Goal: Task Accomplishment & Management: Manage account settings

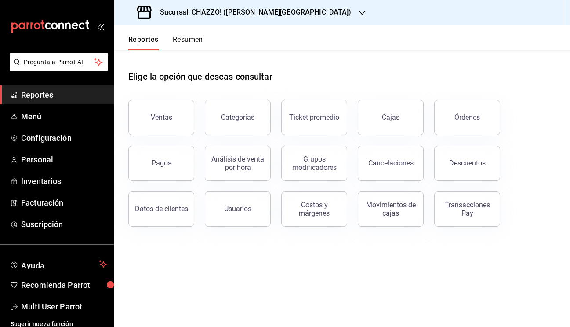
click at [189, 40] on button "Resumen" at bounding box center [188, 42] width 30 height 15
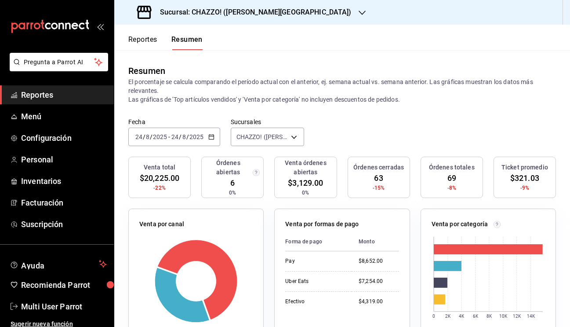
click at [253, 14] on h3 "Sucursal: CHAZZO! (VALLE DEL SOL)" at bounding box center [252, 12] width 199 height 11
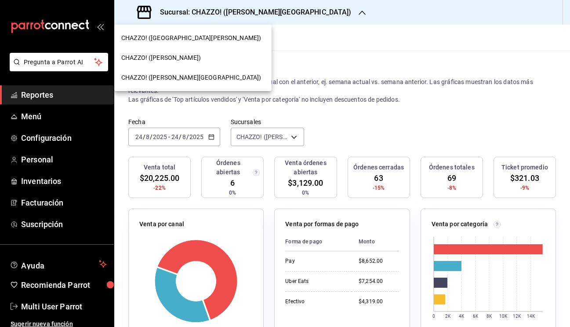
click at [191, 58] on span "CHAZZO! (VICENTE GUERRERO)" at bounding box center [161, 57] width 80 height 9
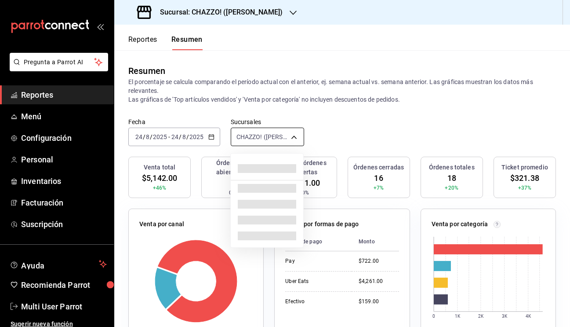
click at [261, 136] on body "Pregunta a Parrot AI Reportes Menú Configuración Personal Inventarios Facturaci…" at bounding box center [285, 163] width 570 height 327
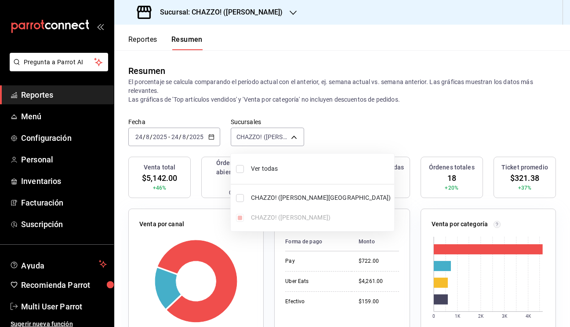
click at [240, 168] on input "checkbox" at bounding box center [240, 169] width 8 height 8
checkbox input "true"
type input "[object Object],[object Object]"
checkbox input "true"
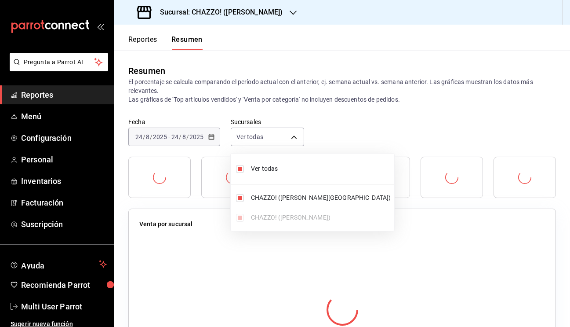
click at [378, 117] on div at bounding box center [285, 163] width 570 height 327
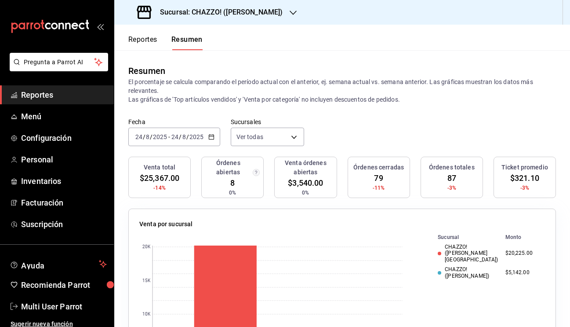
click at [251, 15] on h3 "Sucursal: CHAZZO! (VICENTE GUERRERO)" at bounding box center [218, 12] width 130 height 11
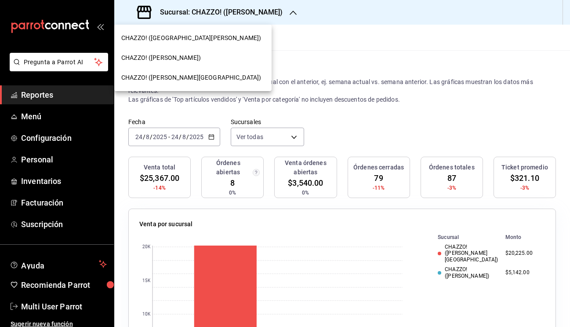
click at [192, 55] on span "CHAZZO! (VICENTE GUERRERO)" at bounding box center [161, 57] width 80 height 9
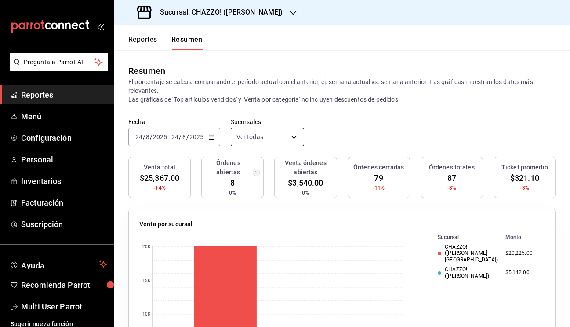
click at [270, 141] on body "Pregunta a Parrot AI Reportes Menú Configuración Personal Inventarios Facturaci…" at bounding box center [285, 163] width 570 height 327
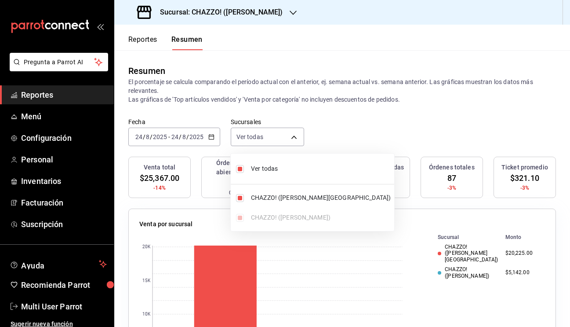
click at [240, 169] on input "checkbox" at bounding box center [240, 169] width 8 height 8
checkbox input "false"
type input "[object Object]"
checkbox input "false"
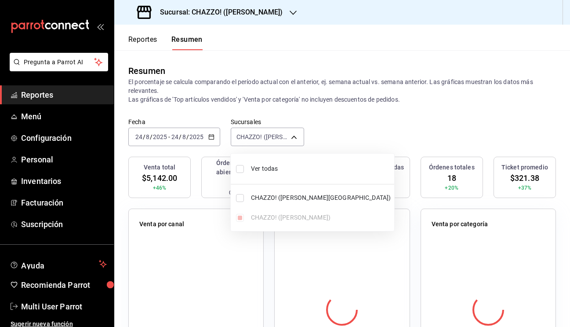
click at [355, 123] on div at bounding box center [285, 163] width 570 height 327
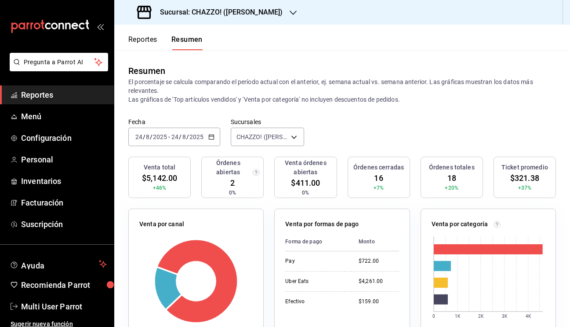
click at [238, 11] on h3 "Sucursal: CHAZZO! (VICENTE GUERRERO)" at bounding box center [218, 12] width 130 height 11
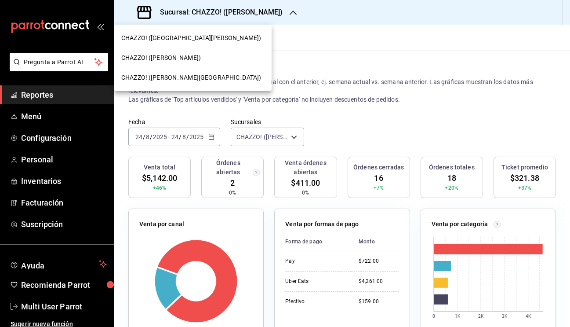
click at [184, 80] on span "CHAZZO! (VALLE DEL SOL)" at bounding box center [191, 77] width 140 height 9
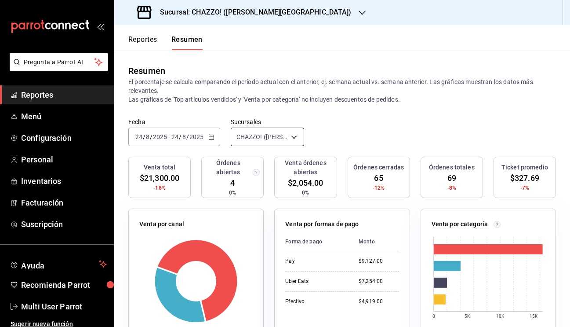
click at [255, 138] on body "Pregunta a Parrot AI Reportes Menú Configuración Personal Inventarios Facturaci…" at bounding box center [285, 163] width 570 height 327
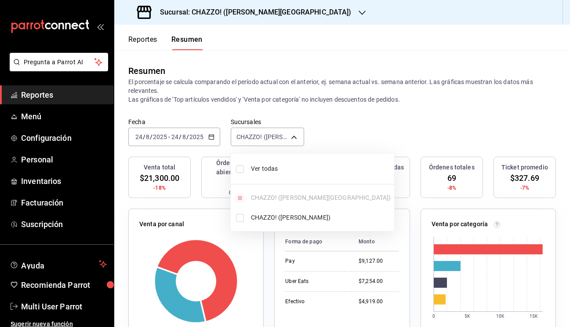
click at [238, 172] on input "checkbox" at bounding box center [240, 169] width 8 height 8
checkbox input "true"
type input "[object Object],[object Object]"
checkbox input "true"
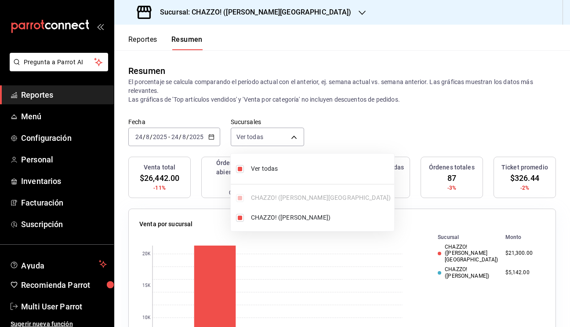
click at [345, 133] on div at bounding box center [285, 163] width 570 height 327
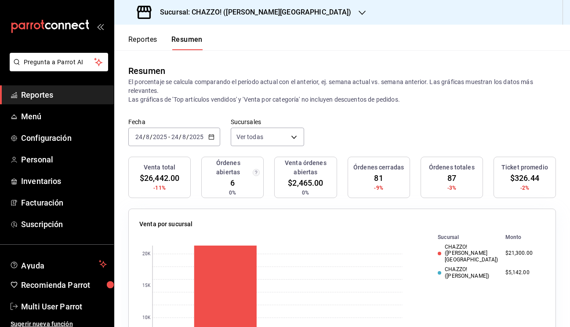
click at [179, 138] on span "/" at bounding box center [180, 136] width 3 height 7
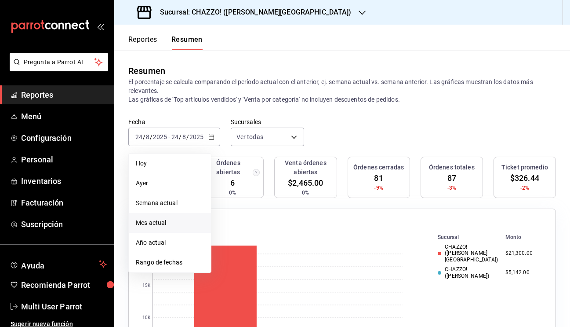
click at [165, 225] on span "Mes actual" at bounding box center [170, 222] width 68 height 9
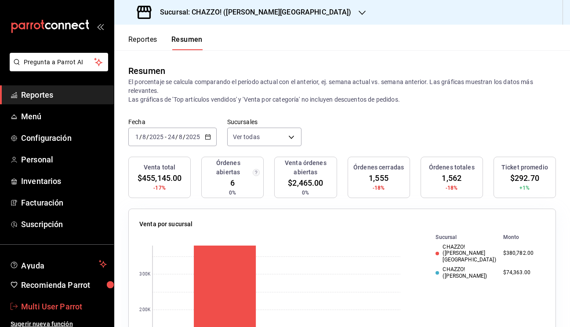
click at [65, 310] on span "Multi User Parrot" at bounding box center [64, 306] width 86 height 12
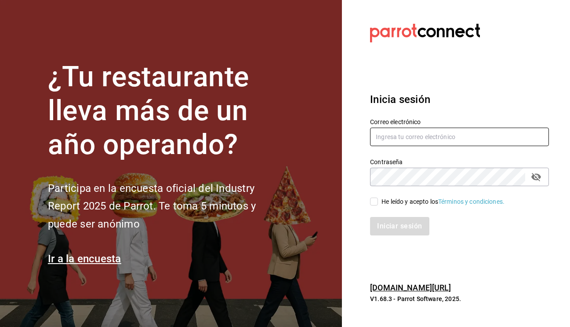
type input "multiuser@rocco.com"
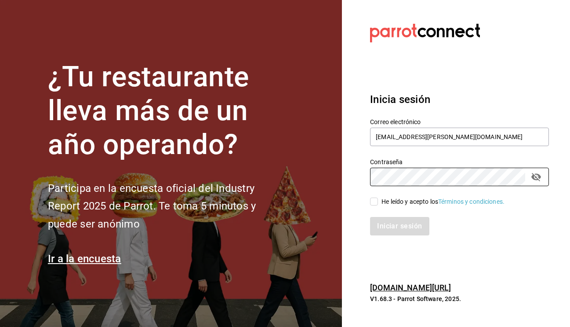
click at [374, 201] on input "He leído y acepto los Términos y condiciones." at bounding box center [374, 201] width 8 height 8
checkbox input "true"
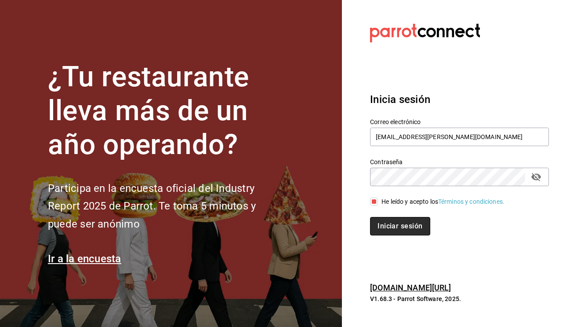
click at [392, 222] on button "Iniciar sesión" at bounding box center [400, 226] width 60 height 18
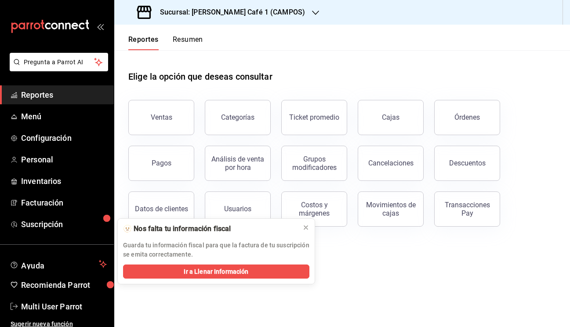
click at [195, 39] on button "Resumen" at bounding box center [188, 42] width 30 height 15
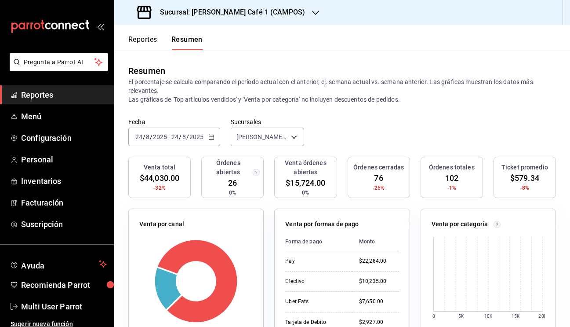
click at [305, 227] on p "Venta por formas de pago" at bounding box center [321, 223] width 73 height 9
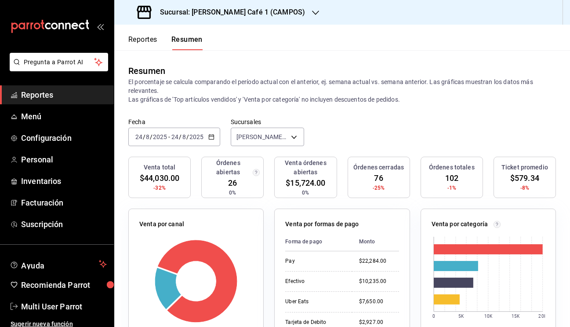
click at [245, 12] on h3 "Sucursal: Rocco Café 1 ([PERSON_NAME])" at bounding box center [229, 12] width 152 height 11
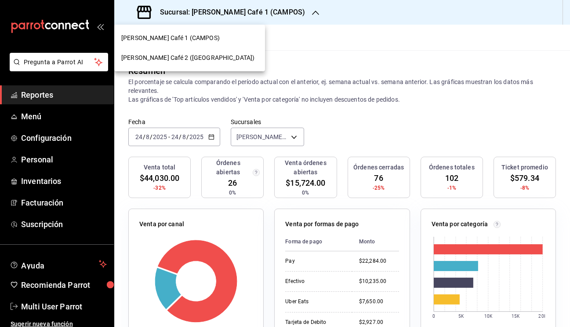
click at [177, 61] on span "Rocco Café 2 (CANTABRIA)" at bounding box center [187, 57] width 133 height 9
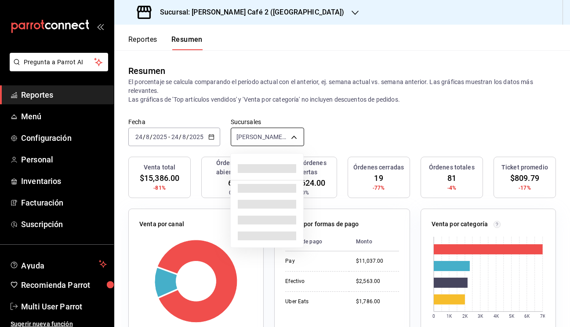
click at [270, 134] on body "Pregunta a Parrot AI Reportes Menú Configuración Personal Inventarios Facturaci…" at bounding box center [285, 163] width 570 height 327
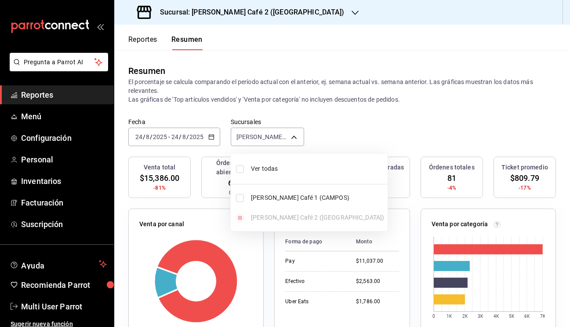
click at [239, 169] on input "checkbox" at bounding box center [240, 169] width 8 height 8
checkbox input "true"
type input "[object Object],[object Object]"
checkbox input "true"
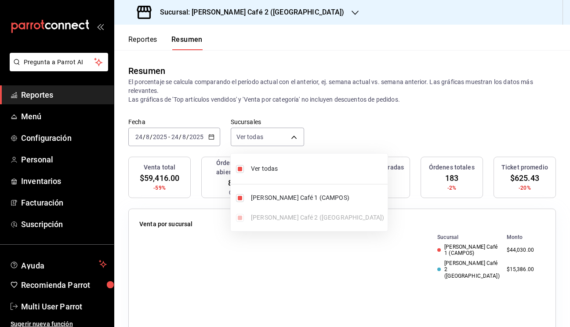
click at [334, 133] on div at bounding box center [285, 163] width 570 height 327
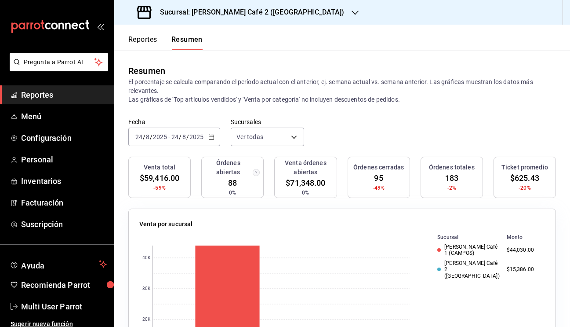
click at [182, 138] on input "8" at bounding box center [184, 136] width 4 height 7
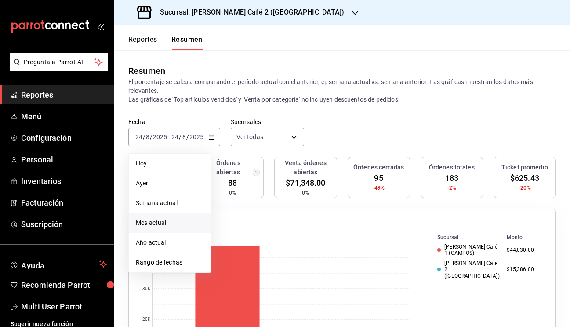
click at [159, 224] on span "Mes actual" at bounding box center [170, 222] width 68 height 9
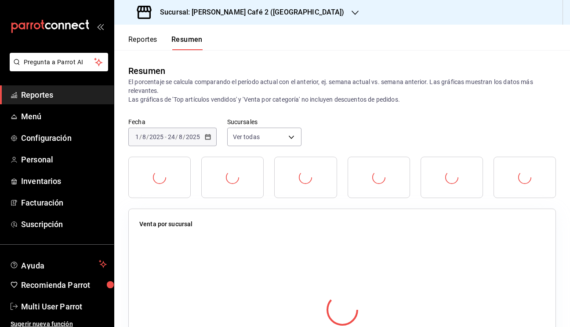
click at [347, 131] on div "Fecha 2025-08-01 1 / 8 / 2025 - 2025-08-24 24 / 8 / 2025 Sucursales Ver todas […" at bounding box center [342, 137] width 456 height 39
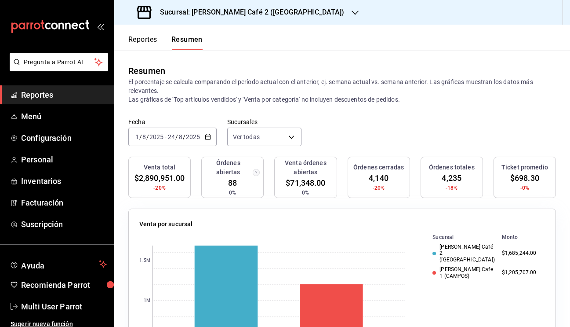
click at [352, 108] on div "Resumen El porcentaje se calcula comparando el período actual con el anterior, …" at bounding box center [342, 84] width 456 height 68
click at [58, 306] on span "Multi User Parrot" at bounding box center [64, 306] width 86 height 12
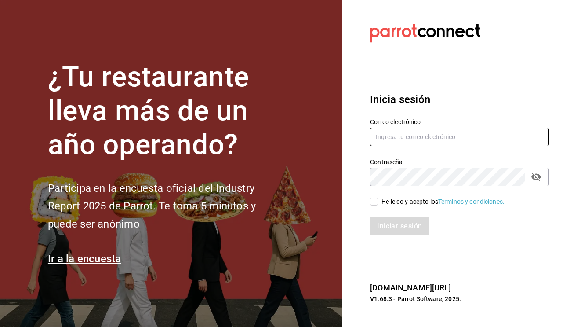
type input "multiuser@rocco.com"
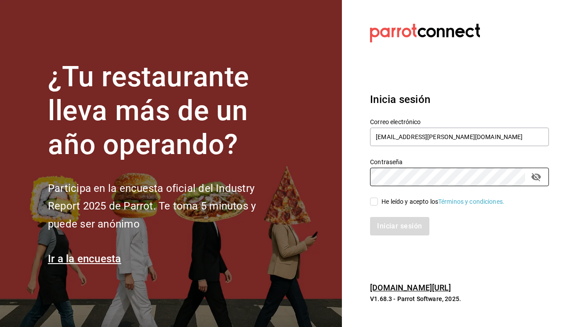
click at [372, 201] on input "He leído y acepto los Términos y condiciones." at bounding box center [374, 201] width 8 height 8
checkbox input "true"
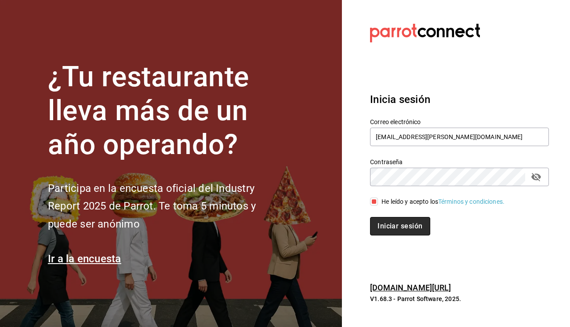
click at [391, 221] on button "Iniciar sesión" at bounding box center [400, 226] width 60 height 18
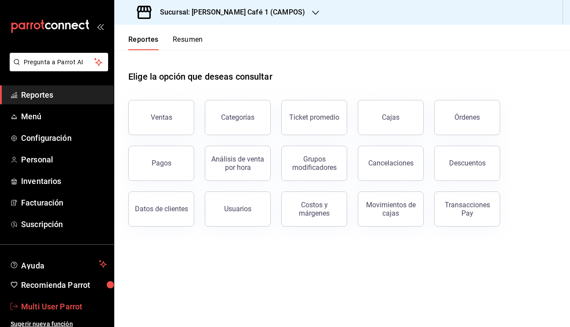
click at [47, 302] on span "Multi User Parrot" at bounding box center [64, 306] width 86 height 12
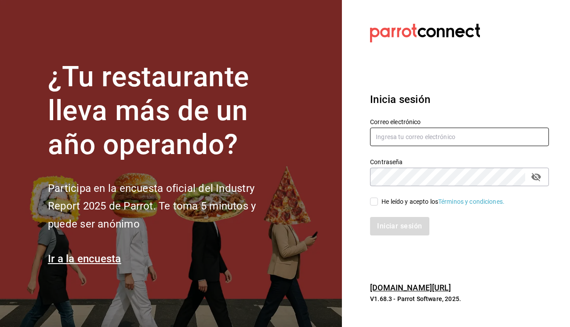
type input "[EMAIL_ADDRESS][PERSON_NAME][DOMAIN_NAME]"
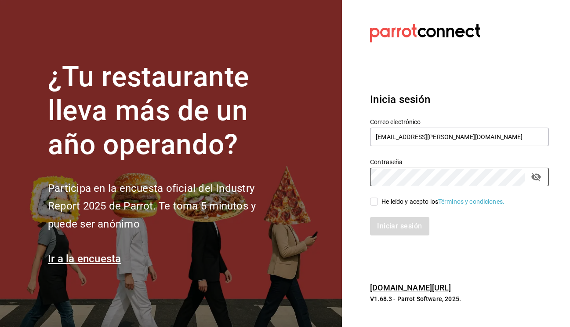
click at [374, 202] on input "He leído y acepto los Términos y condiciones." at bounding box center [374, 201] width 8 height 8
checkbox input "true"
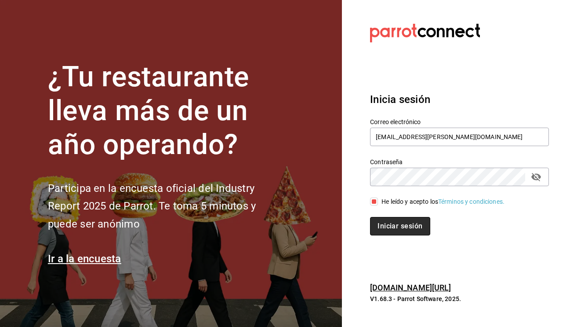
click at [404, 227] on button "Iniciar sesión" at bounding box center [400, 226] width 60 height 18
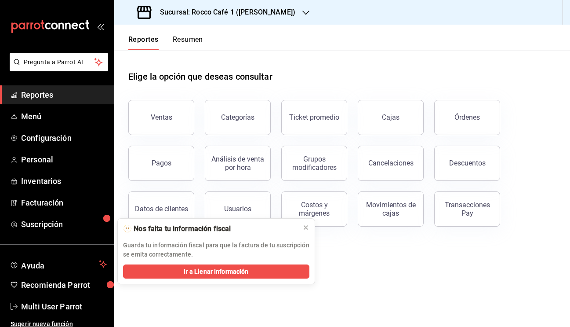
click at [189, 43] on button "Resumen" at bounding box center [188, 42] width 30 height 15
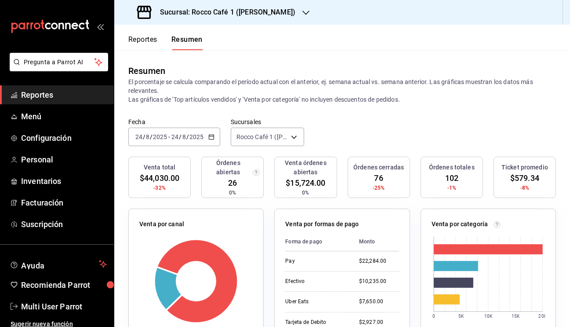
click at [274, 13] on div "Sucursal: Rocco Café 1 ([PERSON_NAME])" at bounding box center [217, 12] width 192 height 25
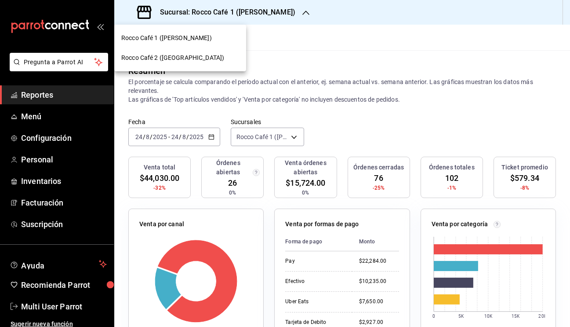
click at [182, 57] on span "Rocco Café 2 (CANTABRIA)" at bounding box center [172, 57] width 103 height 9
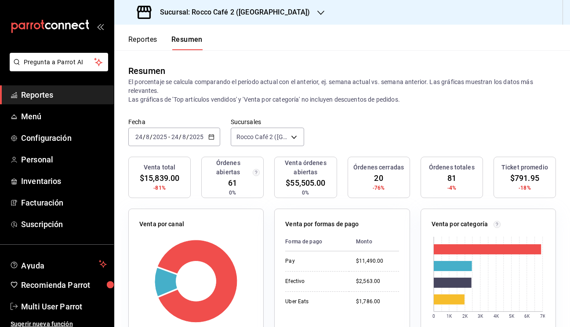
click at [152, 38] on button "Reportes" at bounding box center [142, 42] width 29 height 15
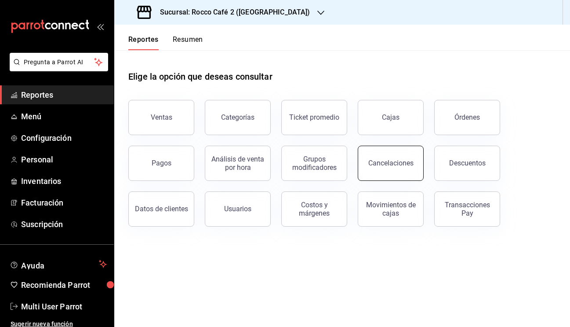
click at [388, 160] on div "Cancelaciones" at bounding box center [390, 163] width 45 height 8
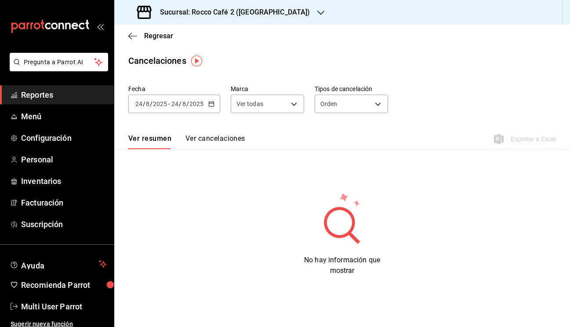
click at [220, 137] on button "Ver cancelaciones" at bounding box center [215, 141] width 60 height 15
click at [290, 102] on body "Pregunta a Parrot AI Reportes Menú Configuración Personal Inventarios Facturaci…" at bounding box center [285, 163] width 570 height 327
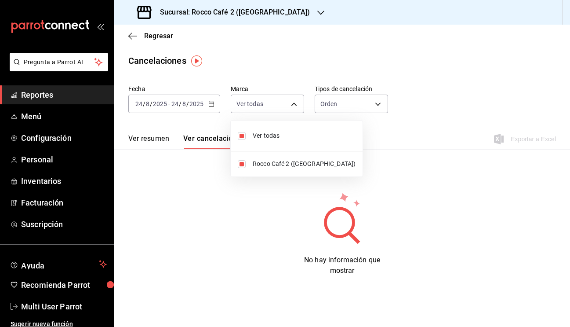
click at [351, 122] on div at bounding box center [285, 163] width 570 height 327
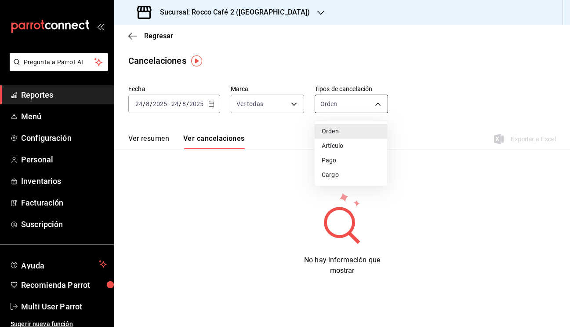
click at [352, 105] on body "Pregunta a Parrot AI Reportes Menú Configuración Personal Inventarios Facturaci…" at bounding box center [285, 163] width 570 height 327
click at [337, 144] on li "Artículo" at bounding box center [351, 145] width 73 height 15
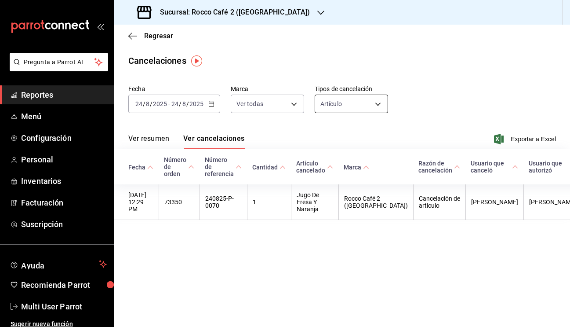
click at [367, 95] on body "Pregunta a Parrot AI Reportes Menú Configuración Personal Inventarios Facturaci…" at bounding box center [285, 163] width 570 height 327
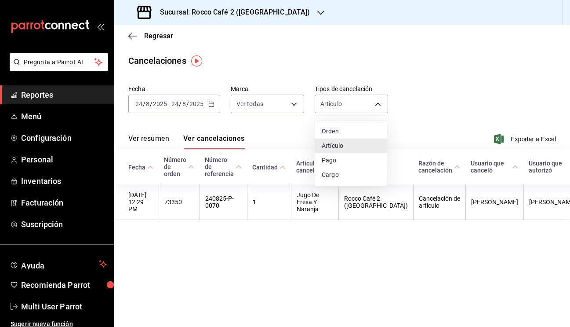
click at [330, 163] on li "Pago" at bounding box center [351, 160] width 73 height 15
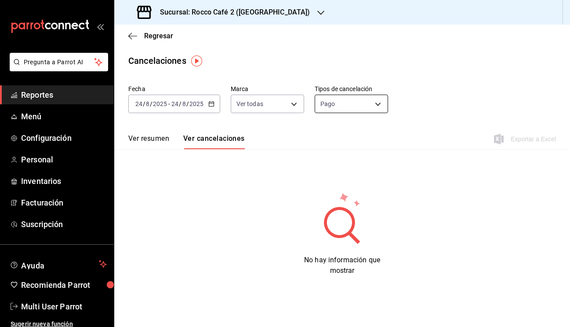
click at [384, 107] on body "Pregunta a Parrot AI Reportes Menú Configuración Personal Inventarios Facturaci…" at bounding box center [285, 163] width 570 height 327
click at [334, 171] on li "Cargo" at bounding box center [351, 174] width 73 height 15
click at [381, 106] on body "Pregunta a Parrot AI Reportes Menú Configuración Personal Inventarios Facturaci…" at bounding box center [285, 163] width 570 height 327
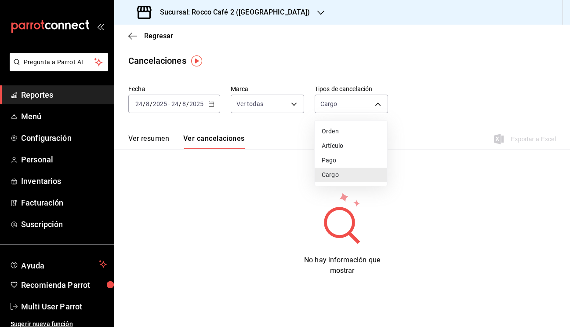
click at [328, 126] on li "Orden" at bounding box center [351, 131] width 73 height 15
type input "ORDER"
click at [160, 143] on button "Ver resumen" at bounding box center [148, 141] width 41 height 15
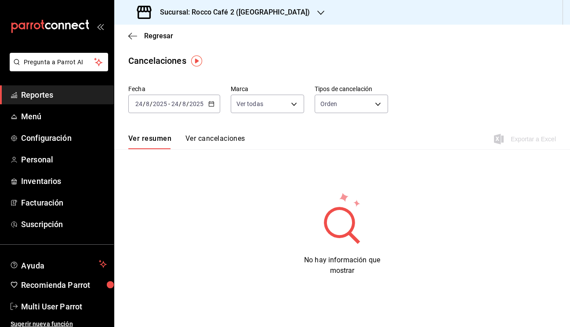
click at [285, 9] on div "Sucursal: [PERSON_NAME] Café 2 ([GEOGRAPHIC_DATA])" at bounding box center [224, 12] width 207 height 25
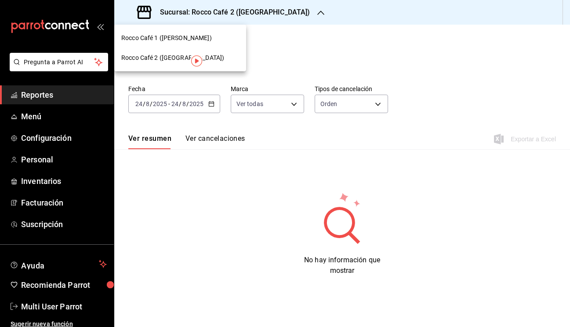
click at [185, 43] on div "[PERSON_NAME] Café 1 (CAMPOS)" at bounding box center [180, 38] width 132 height 20
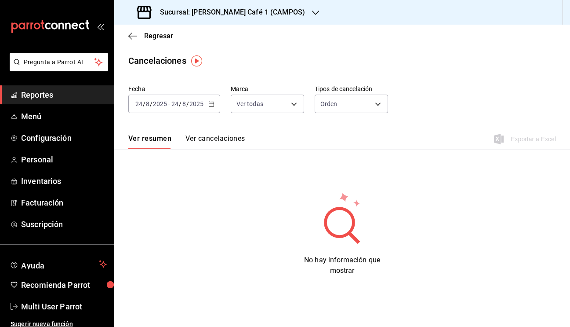
click at [229, 142] on button "Ver cancelaciones" at bounding box center [215, 141] width 60 height 15
click at [379, 105] on body "Pregunta a Parrot AI Reportes Menú Configuración Personal Inventarios Facturaci…" at bounding box center [285, 163] width 570 height 327
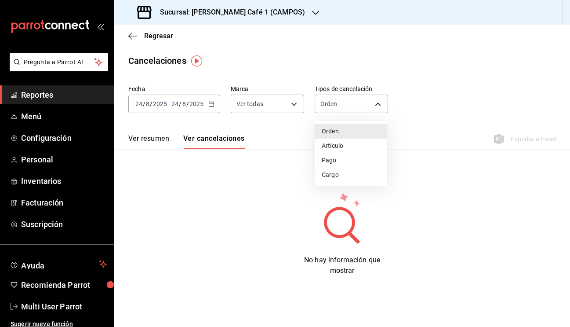
click at [335, 152] on li "Artículo" at bounding box center [351, 145] width 73 height 15
type input "ORDER_ITEM"
click at [379, 100] on body "Pregunta a Parrot AI Reportes Menú Configuración Personal Inventarios Facturaci…" at bounding box center [285, 163] width 570 height 327
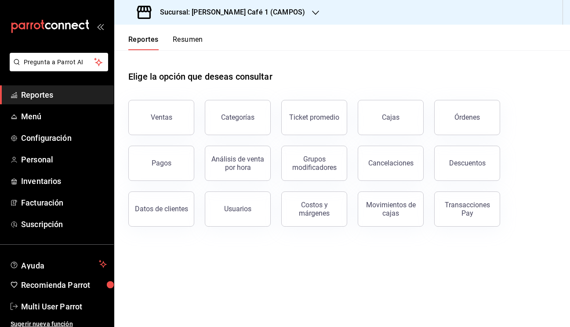
click at [248, 11] on h3 "Sucursal: [PERSON_NAME] Café 1 (CAMPOS)" at bounding box center [229, 12] width 152 height 11
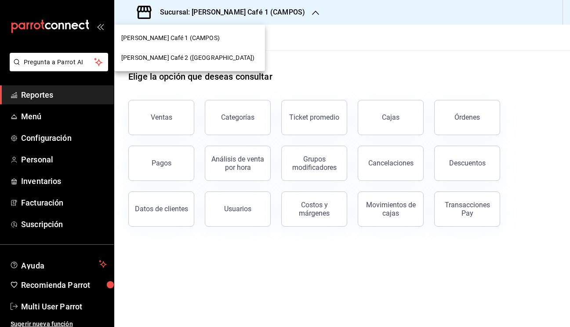
click at [189, 57] on span "[PERSON_NAME] Café 2 ([GEOGRAPHIC_DATA])" at bounding box center [187, 57] width 133 height 9
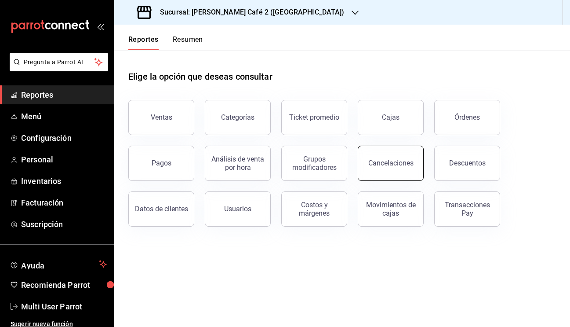
click at [377, 160] on div "Cancelaciones" at bounding box center [390, 163] width 45 height 8
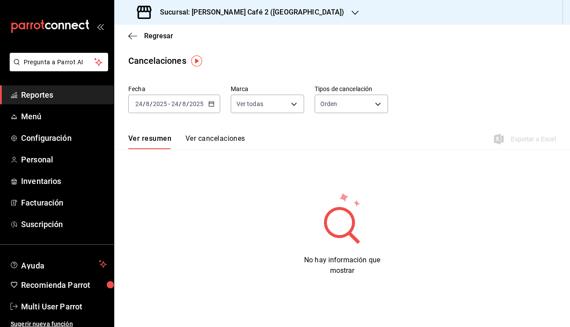
click at [211, 103] on \(Stroke\) "button" at bounding box center [211, 103] width 5 height 0
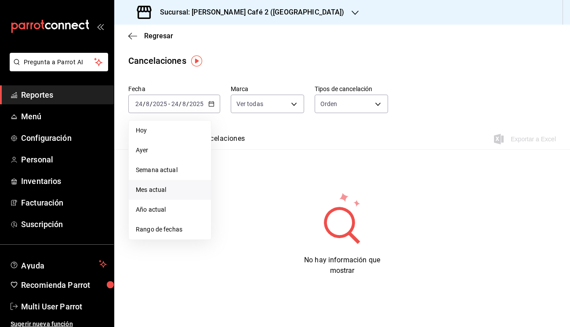
click at [158, 189] on span "Mes actual" at bounding box center [170, 189] width 68 height 9
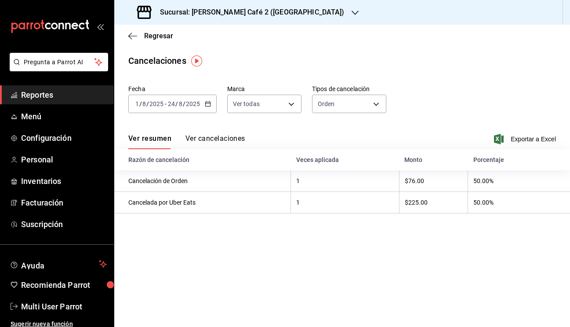
click at [233, 141] on button "Ver cancelaciones" at bounding box center [215, 141] width 60 height 15
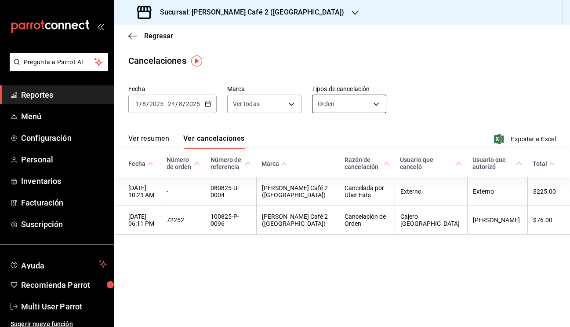
click at [377, 106] on body "Pregunta a Parrot AI Reportes Menú Configuración Personal Inventarios Facturaci…" at bounding box center [285, 163] width 570 height 327
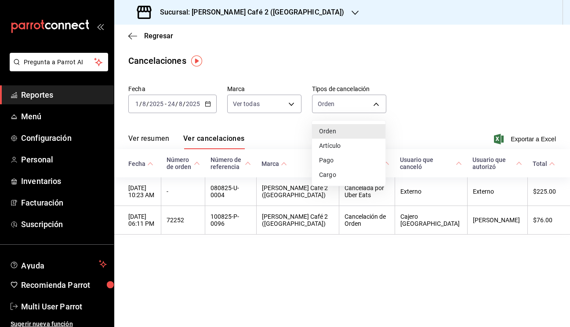
click at [330, 151] on li "Artículo" at bounding box center [348, 145] width 73 height 15
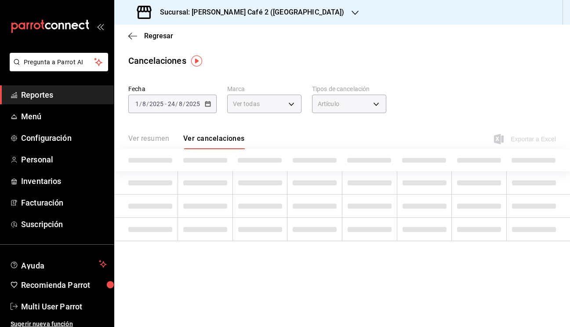
type input "ORDER_ITEM"
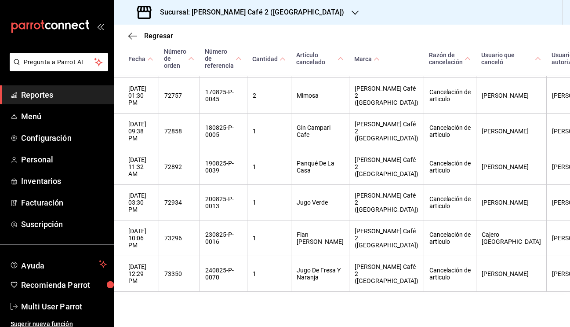
scroll to position [585, 0]
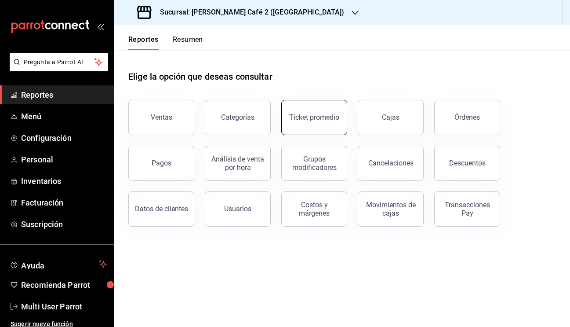
click at [315, 117] on div "Ticket promedio" at bounding box center [314, 117] width 50 height 8
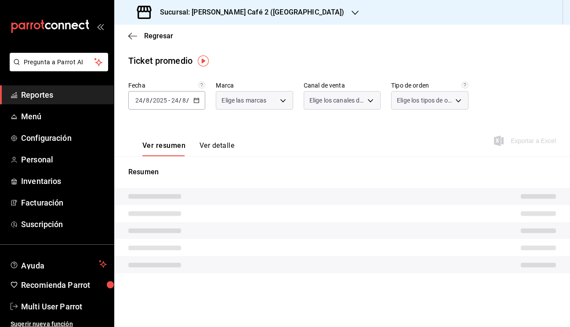
type input "0ad63c78-384e-4216-9fdc-849ce7c9cd69"
type input "PARROT,UBER_EATS,RAPPI,DIDI_FOOD,ONLINE"
type input "15a5e4d5-eda4-4eaf-8397-adcf8ec49d0a,71fbffbe-19be-4185-a66c-7777d046df62,EXTER…"
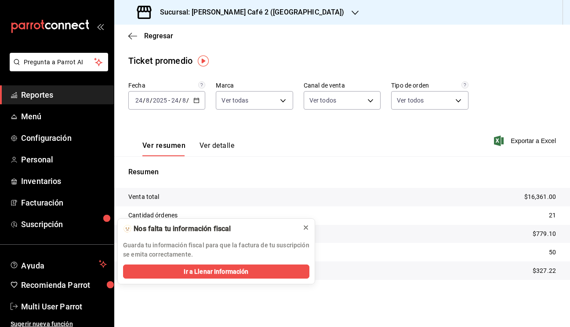
click at [307, 226] on icon at bounding box center [305, 227] width 7 height 7
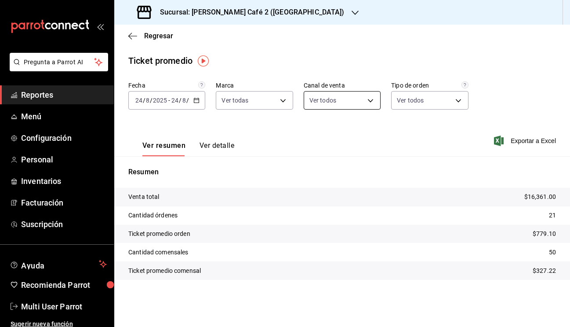
click at [369, 98] on body "Pregunta a Parrot AI Reportes Menú Configuración Personal Inventarios Facturaci…" at bounding box center [285, 163] width 570 height 327
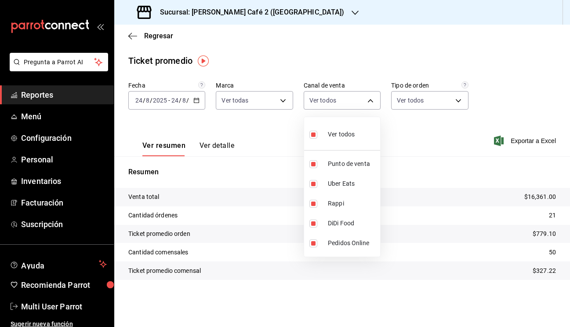
click at [399, 127] on div at bounding box center [285, 163] width 570 height 327
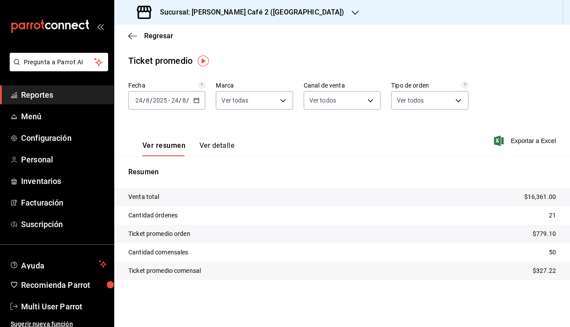
click at [265, 14] on h3 "Sucursal: Rocco Café 2 (CANTABRIA)" at bounding box center [249, 12] width 192 height 11
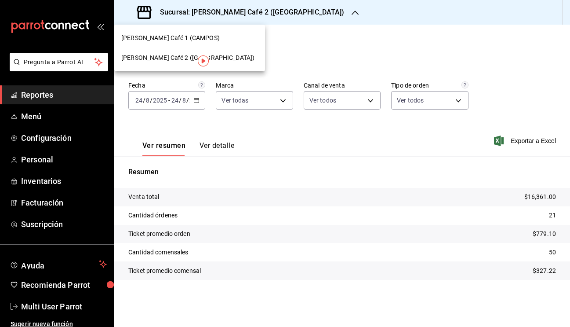
click at [285, 44] on div at bounding box center [285, 163] width 570 height 327
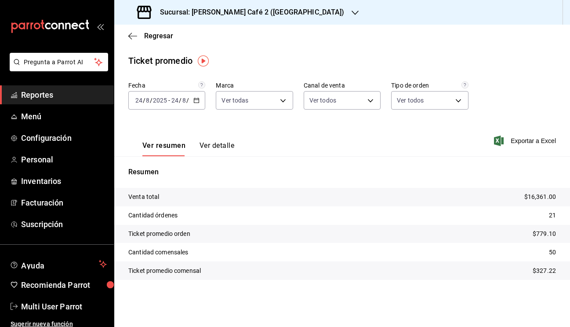
click at [219, 145] on button "Ver detalle" at bounding box center [217, 148] width 35 height 15
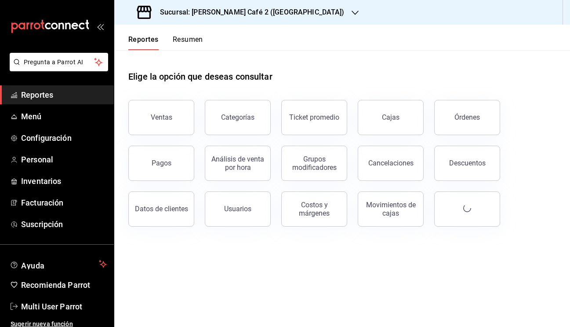
click at [261, 11] on h3 "Sucursal: Rocco Café 2 (CANTABRIA)" at bounding box center [249, 12] width 192 height 11
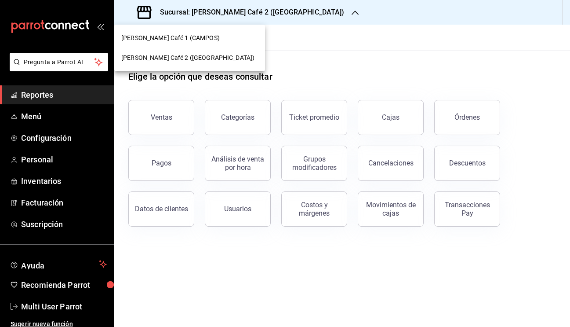
click at [171, 39] on span "Rocco Café 1 (CAMPOS)" at bounding box center [170, 37] width 98 height 9
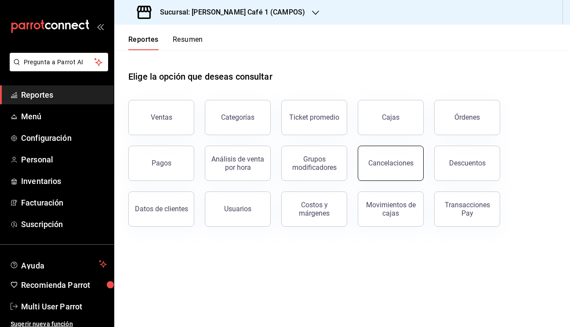
click at [377, 163] on div "Cancelaciones" at bounding box center [390, 163] width 45 height 8
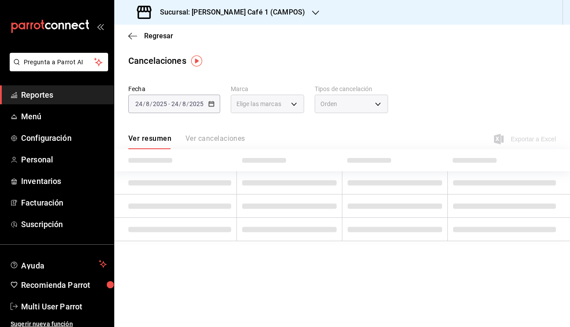
type input "[object Object]"
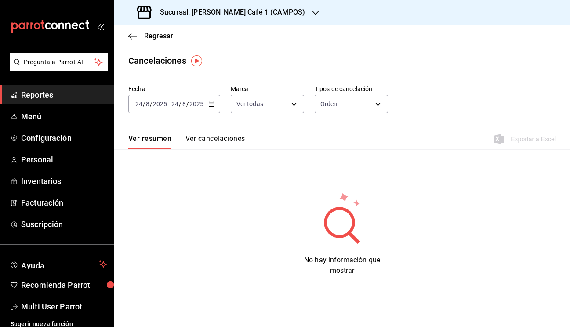
click at [213, 103] on \(Stroke\) "button" at bounding box center [211, 103] width 5 height 0
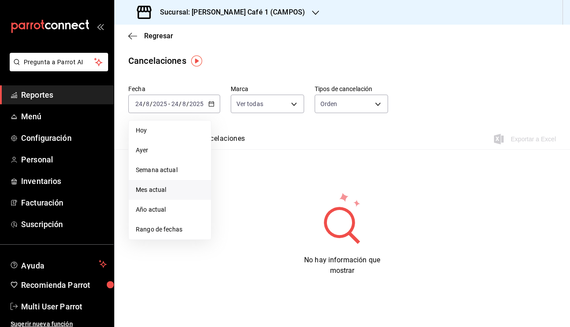
click at [167, 181] on li "Mes actual" at bounding box center [170, 190] width 82 height 20
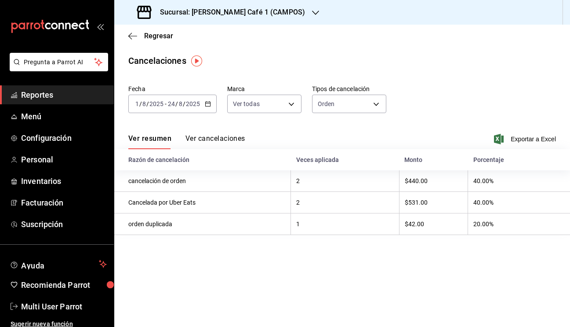
click at [230, 138] on button "Ver cancelaciones" at bounding box center [215, 141] width 60 height 15
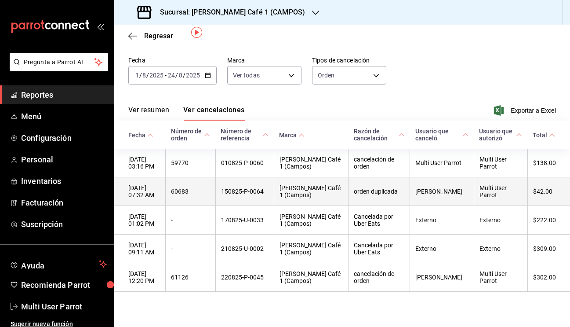
scroll to position [0, 0]
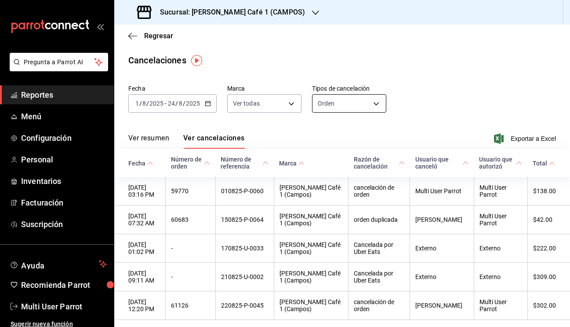
click at [377, 105] on body "Pregunta a Parrot AI Reportes Menú Configuración Personal Inventarios Facturaci…" at bounding box center [285, 163] width 570 height 327
click at [339, 144] on li "Artículo" at bounding box center [348, 145] width 73 height 15
type input "ORDER_ITEM"
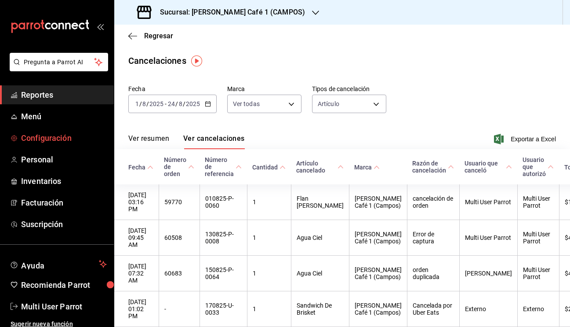
click at [49, 138] on span "Configuración" at bounding box center [64, 138] width 86 height 12
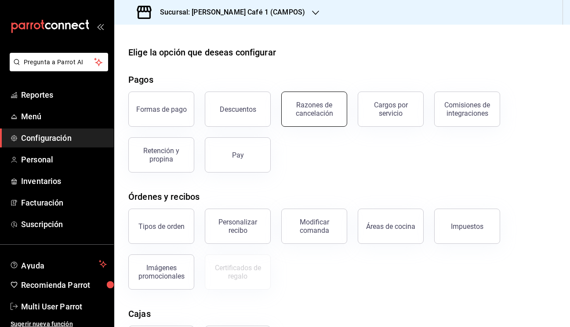
click at [320, 110] on div "Razones de cancelación" at bounding box center [314, 109] width 54 height 17
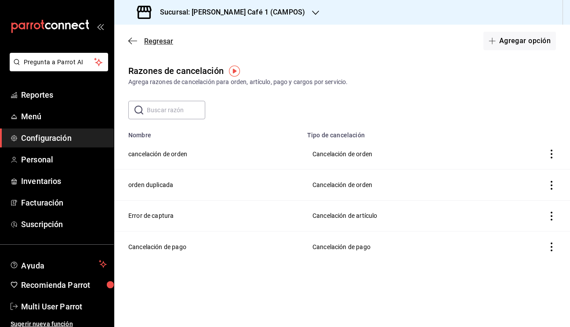
click at [132, 42] on icon "button" at bounding box center [132, 41] width 9 height 8
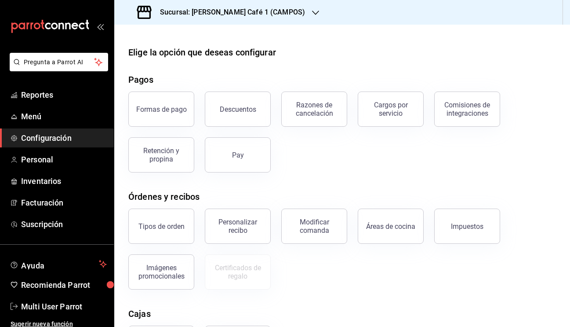
click at [102, 27] on icon "open_drawer_menu" at bounding box center [100, 26] width 7 height 7
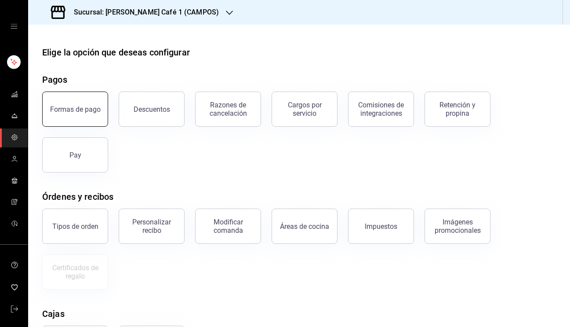
click at [84, 107] on div "Formas de pago" at bounding box center [75, 109] width 51 height 8
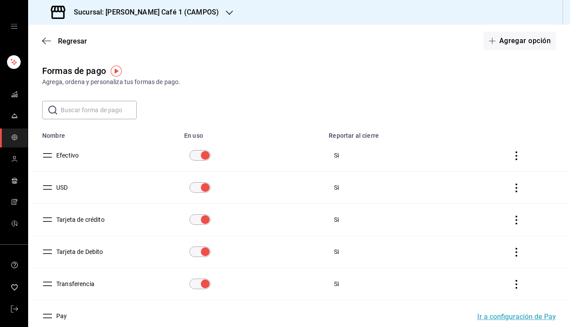
click at [41, 42] on div "Regresar Agregar opción" at bounding box center [299, 41] width 542 height 33
click at [48, 40] on icon "button" at bounding box center [46, 41] width 9 height 8
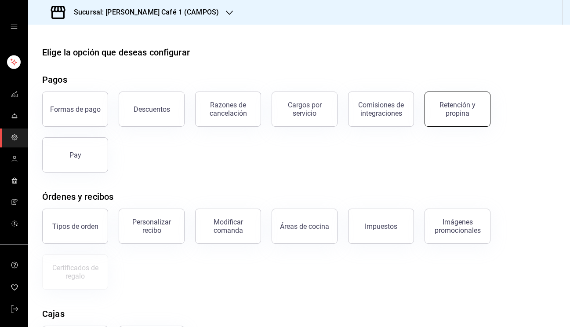
click at [460, 106] on div "Retención y propina" at bounding box center [457, 109] width 54 height 17
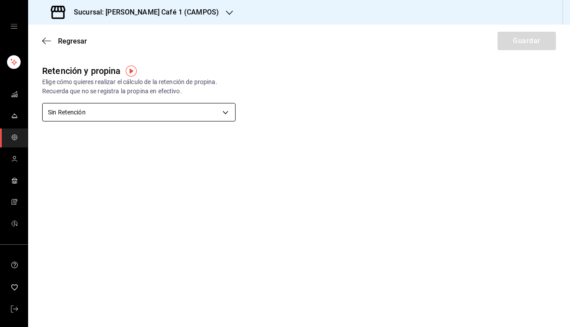
click at [227, 110] on body "Sucursal: Rocco Café 1 (CAMPOS) Regresar Guardar Retención y propina Elige cómo…" at bounding box center [285, 163] width 570 height 327
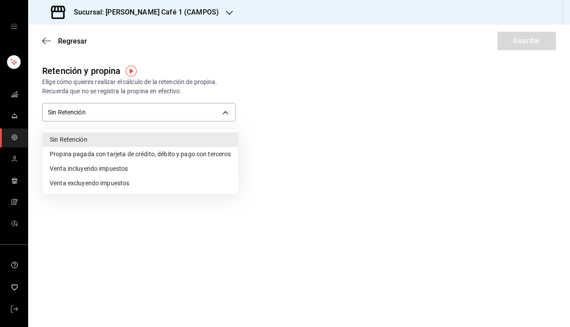
click at [130, 70] on img "button" at bounding box center [131, 70] width 11 height 11
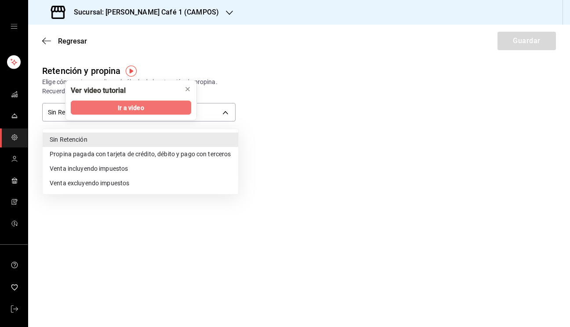
click at [128, 112] on span "Ir a video" at bounding box center [131, 107] width 26 height 9
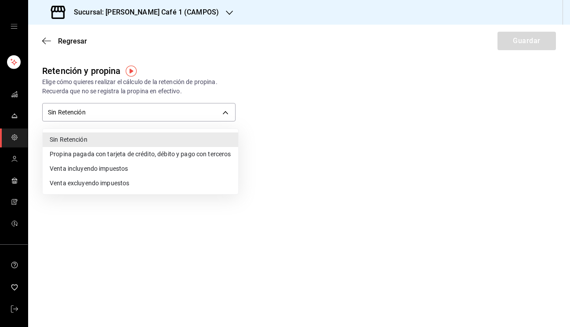
click at [170, 153] on li "Propina pagada con tarjeta de crédito, débito y pago con terceros" at bounding box center [141, 154] width 196 height 15
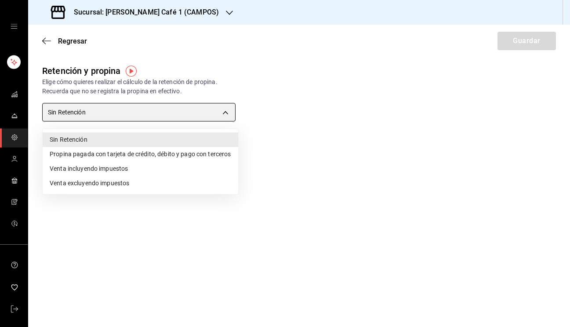
type input "CARD_PAYMENT"
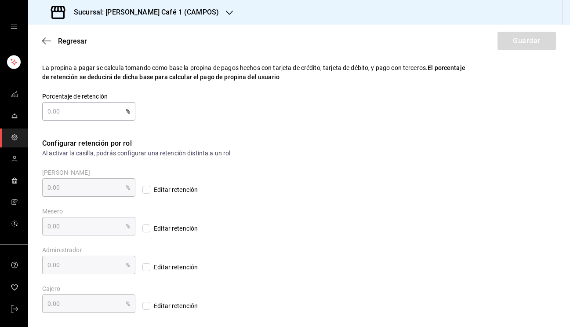
scroll to position [71, 0]
click at [44, 41] on icon "button" at bounding box center [46, 41] width 9 height 8
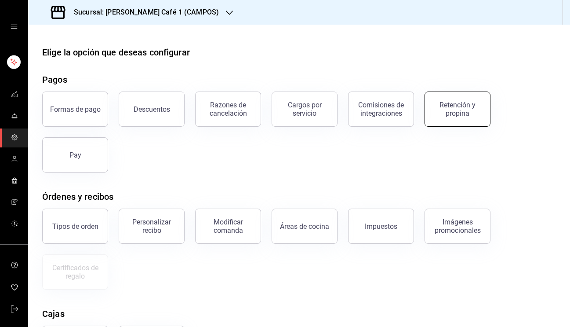
click at [449, 111] on div "Retención y propina" at bounding box center [457, 109] width 54 height 17
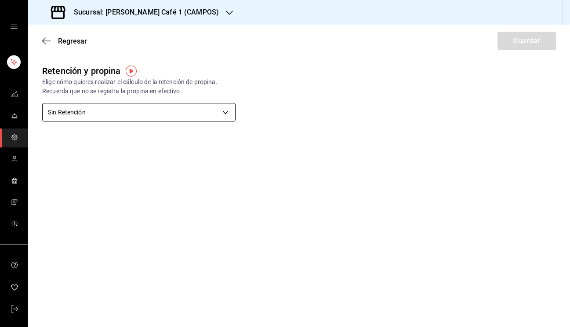
click at [217, 109] on body "Sucursal: Rocco Café 1 (CAMPOS) Regresar Guardar Retención y propina Elige cómo…" at bounding box center [285, 163] width 570 height 327
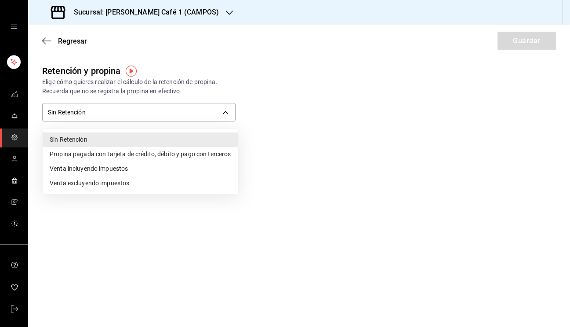
click at [81, 167] on li "Venta incluyendo impuestos" at bounding box center [141, 168] width 196 height 15
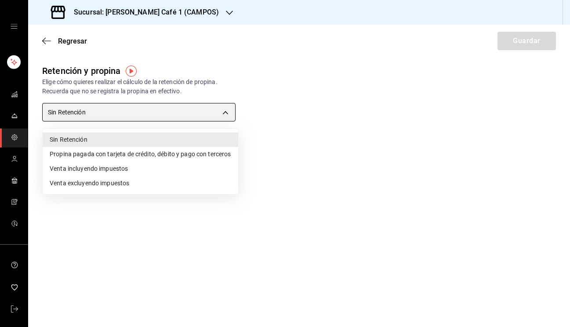
type input "TOTAL_SALE_WITH_TAXES"
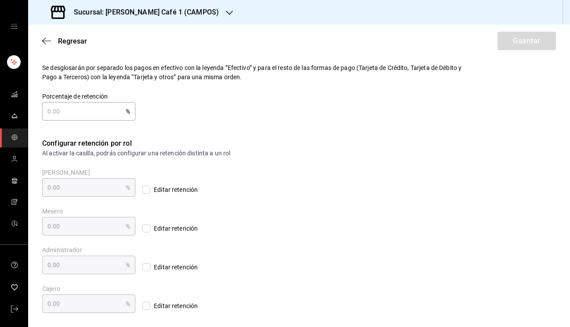
scroll to position [120, 0]
click at [43, 40] on icon "button" at bounding box center [46, 41] width 9 height 8
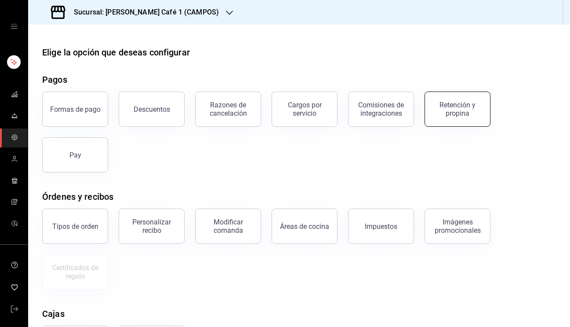
click at [444, 110] on div "Retención y propina" at bounding box center [457, 109] width 54 height 17
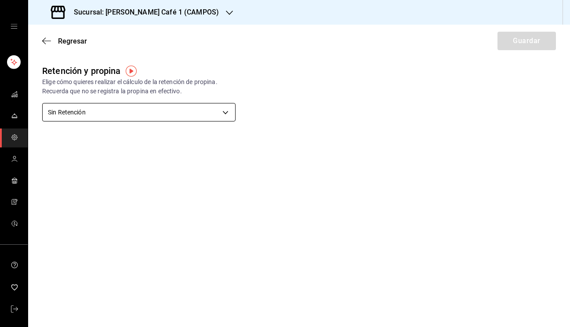
click at [217, 115] on body "Sucursal: Rocco Café 1 (CAMPOS) Regresar Guardar Retención y propina Elige cómo…" at bounding box center [285, 163] width 570 height 327
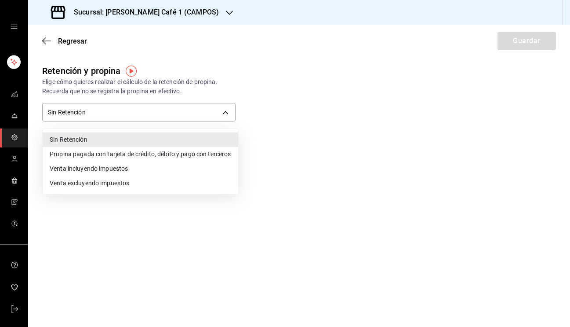
click at [118, 183] on li "Venta excluyendo impuestos" at bounding box center [141, 183] width 196 height 15
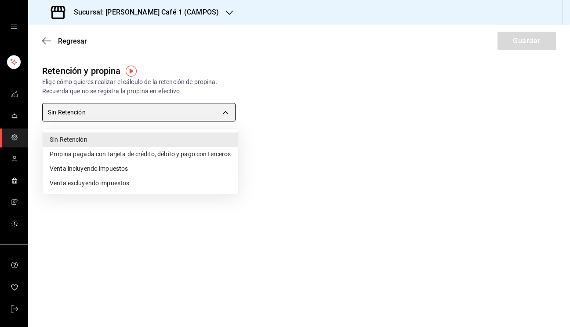
type input "TOTAL_SALE_WITHOUT_TAXES"
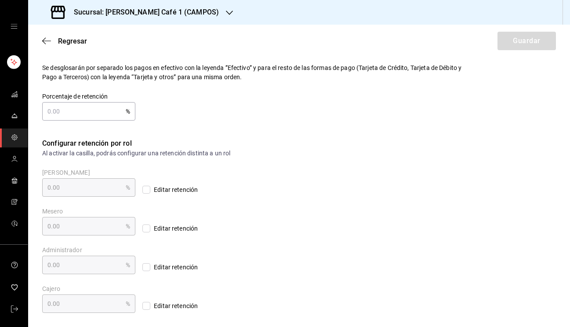
scroll to position [120, 0]
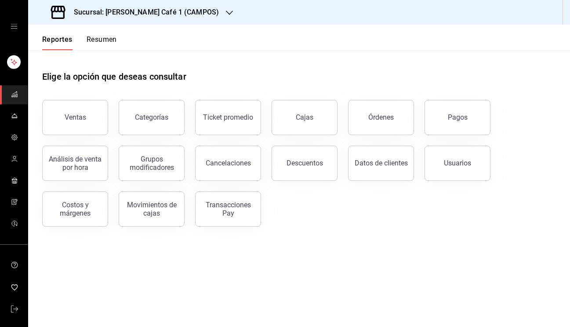
click at [13, 83] on li "mailbox folders" at bounding box center [14, 69] width 21 height 33
click at [15, 102] on link "mailbox folders" at bounding box center [14, 94] width 28 height 19
click at [14, 62] on rect "mailbox folders" at bounding box center [14, 62] width 14 height 14
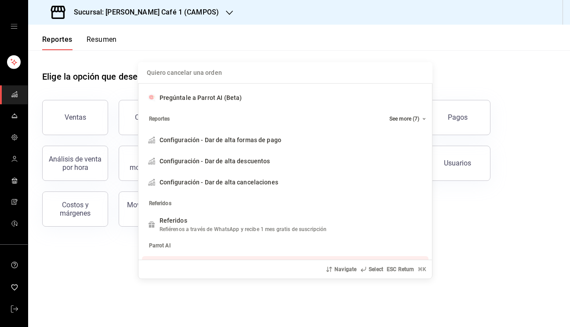
click at [108, 277] on div "Quiero cancelar una orden Pregúntale a Parrot AI (Beta) Reportes See more (7) C…" at bounding box center [285, 163] width 570 height 327
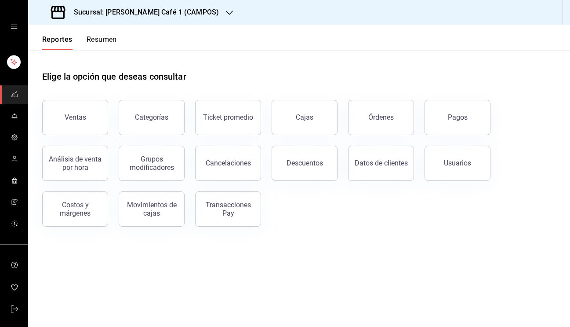
click at [13, 26] on icon "open drawer" at bounding box center [14, 26] width 7 height 4
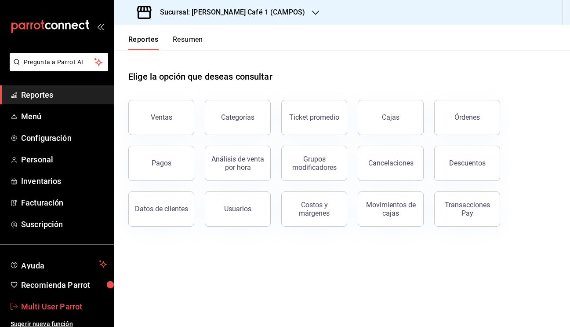
click at [54, 307] on span "Multi User Parrot" at bounding box center [64, 306] width 86 height 12
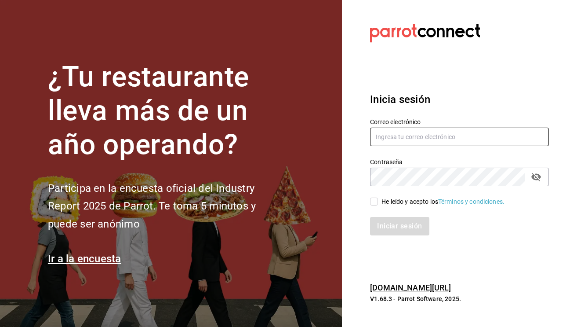
type input "luis@roccocafe.com"
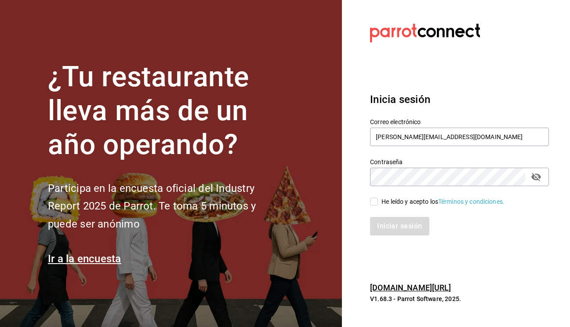
click at [373, 205] on input "He leído y acepto los Términos y condiciones." at bounding box center [374, 201] width 8 height 8
checkbox input "true"
click at [398, 221] on button "Iniciar sesión" at bounding box center [400, 226] width 60 height 18
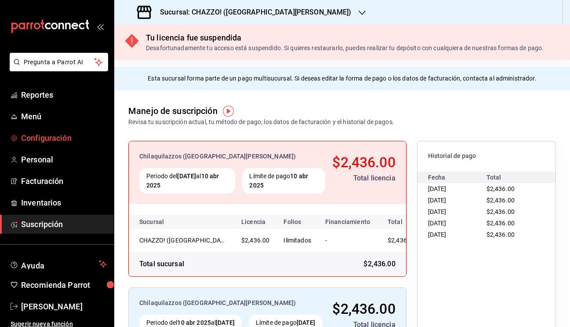
click at [58, 143] on span "Configuración" at bounding box center [64, 138] width 86 height 12
click at [57, 138] on span "Configuración" at bounding box center [64, 138] width 86 height 12
click at [241, 12] on h3 "Sucursal: CHAZZO! ([GEOGRAPHIC_DATA][PERSON_NAME])" at bounding box center [252, 12] width 199 height 11
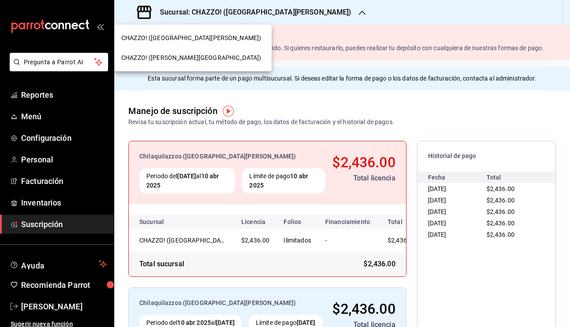
click at [271, 88] on div at bounding box center [285, 163] width 570 height 327
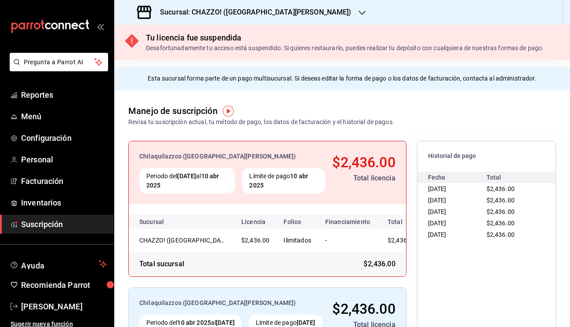
click at [257, 16] on h3 "Sucursal: CHAZZO! ([GEOGRAPHIC_DATA][PERSON_NAME])" at bounding box center [252, 12] width 199 height 11
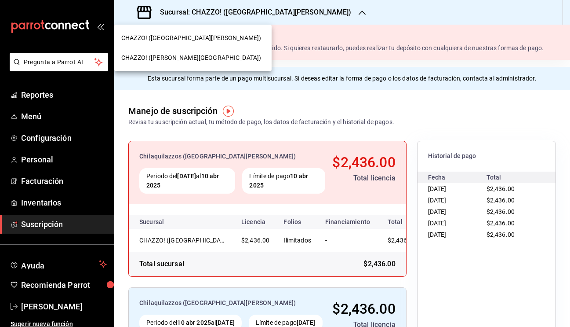
click at [43, 309] on div at bounding box center [285, 163] width 570 height 327
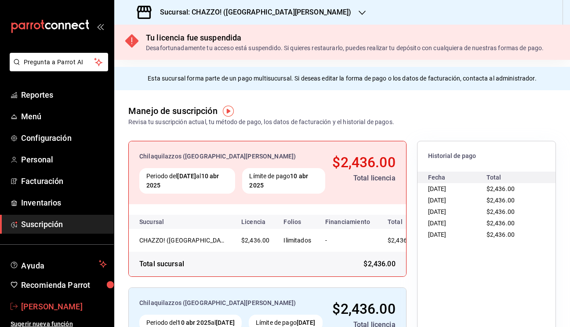
click at [26, 308] on span "[PERSON_NAME]" at bounding box center [64, 306] width 86 height 12
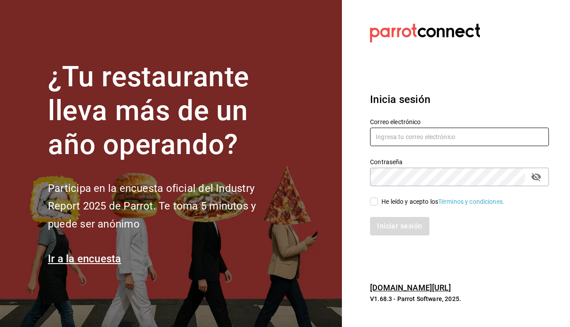
type input "[EMAIL_ADDRESS][PERSON_NAME][DOMAIN_NAME]"
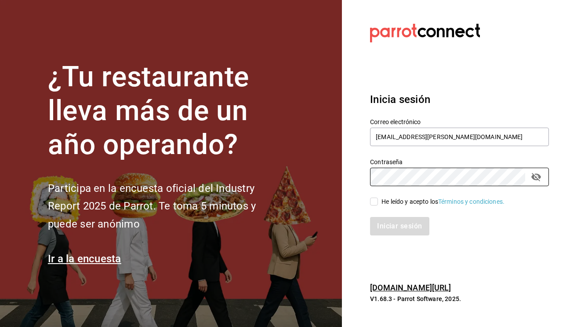
click at [376, 199] on input "He leído y acepto los Términos y condiciones." at bounding box center [374, 201] width 8 height 8
checkbox input "true"
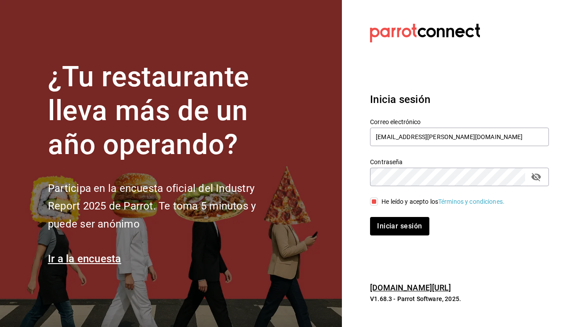
click at [390, 214] on div "Iniciar sesión" at bounding box center [453, 220] width 189 height 29
click at [393, 224] on button "Iniciar sesión" at bounding box center [400, 226] width 60 height 18
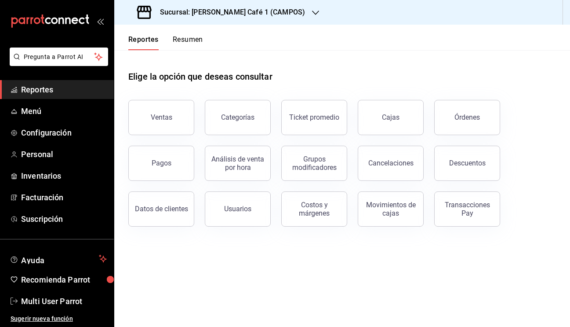
scroll to position [5, 0]
click at [58, 134] on span "Configuración" at bounding box center [64, 133] width 86 height 12
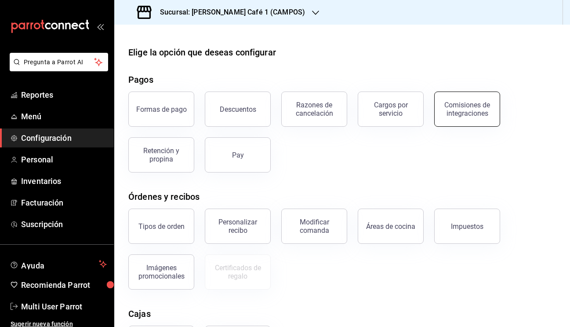
click at [467, 113] on div "Comisiones de integraciones" at bounding box center [467, 109] width 54 height 17
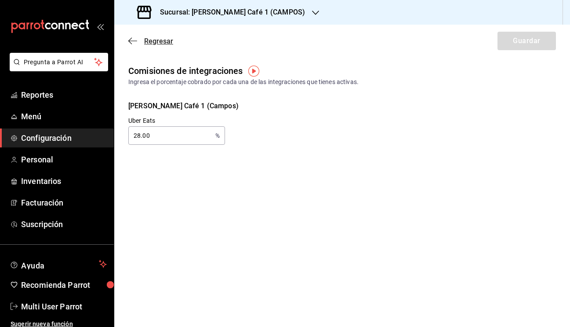
click at [131, 40] on icon "button" at bounding box center [132, 41] width 9 height 8
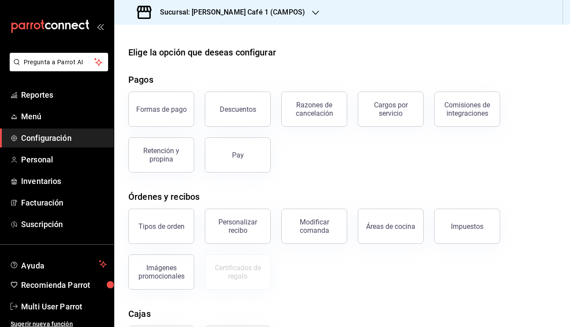
click at [276, 13] on div "Sucursal: [PERSON_NAME] Café 1 (CAMPOS)" at bounding box center [221, 12] width 201 height 25
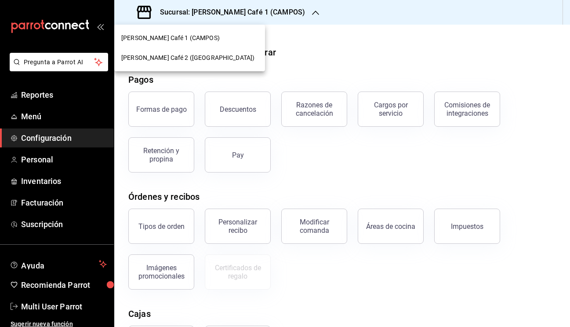
click at [182, 58] on span "[PERSON_NAME] Café 2 ([GEOGRAPHIC_DATA])" at bounding box center [187, 57] width 133 height 9
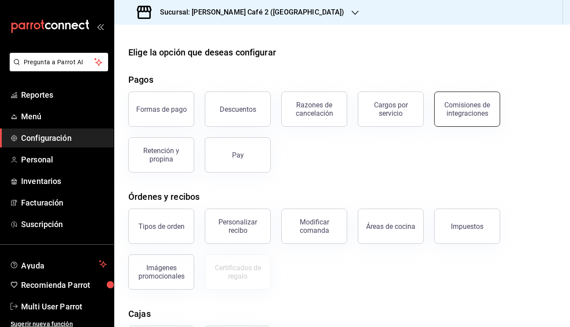
click at [479, 118] on button "Comisiones de integraciones" at bounding box center [467, 108] width 66 height 35
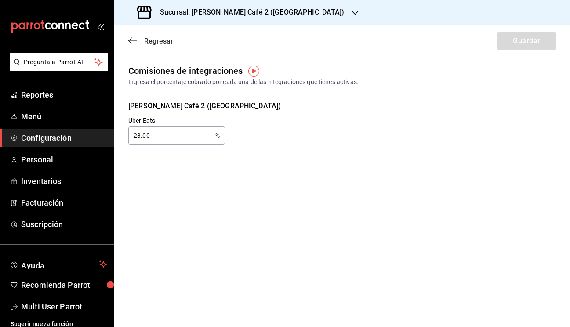
click at [132, 43] on icon "button" at bounding box center [132, 41] width 9 height 8
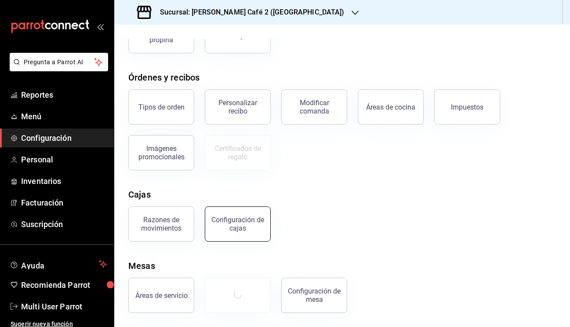
click at [233, 223] on div "Configuración de cajas" at bounding box center [238, 223] width 54 height 17
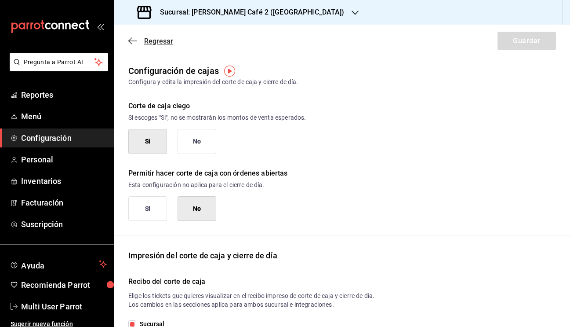
click at [129, 39] on icon "button" at bounding box center [132, 41] width 9 height 8
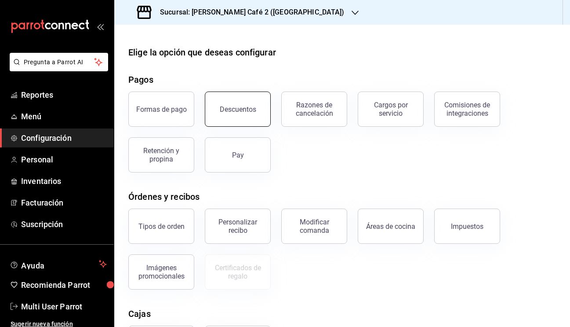
click at [223, 105] on div "Descuentos" at bounding box center [238, 109] width 36 height 8
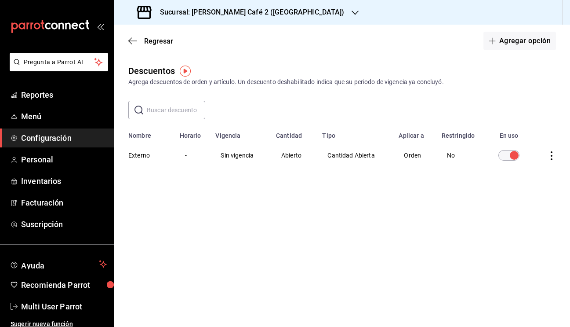
click at [552, 156] on icon "actions" at bounding box center [552, 155] width 2 height 9
click at [489, 221] on div at bounding box center [285, 163] width 570 height 327
click at [505, 156] on input "discountsTable" at bounding box center [514, 155] width 32 height 11
click at [517, 31] on div "Regresar Agregar opción" at bounding box center [342, 41] width 456 height 33
click at [513, 40] on button "Agregar opción" at bounding box center [519, 41] width 73 height 18
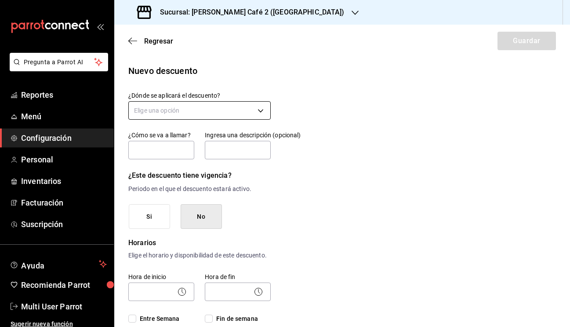
click at [260, 109] on body "Pregunta a Parrot AI Reportes Menú Configuración Personal Inventarios Facturaci…" at bounding box center [285, 163] width 570 height 327
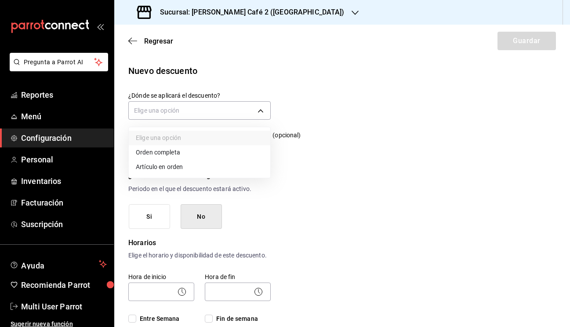
click at [388, 104] on div at bounding box center [285, 163] width 570 height 327
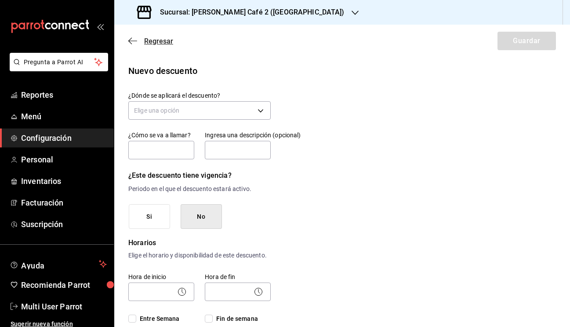
click at [132, 43] on icon "button" at bounding box center [132, 41] width 9 height 8
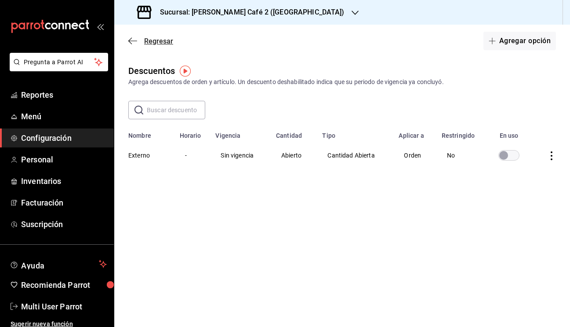
click at [132, 40] on icon "button" at bounding box center [132, 41] width 9 height 8
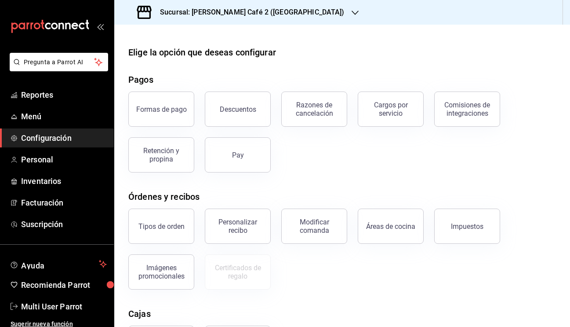
click at [352, 15] on icon "button" at bounding box center [355, 12] width 7 height 7
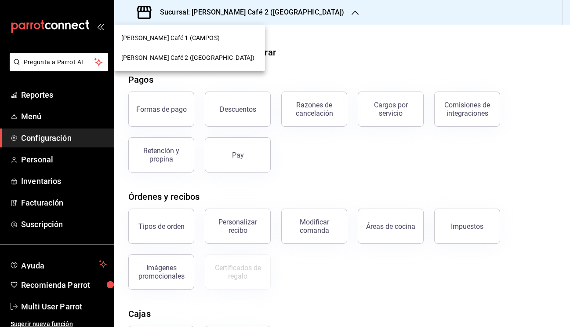
click at [184, 41] on span "[PERSON_NAME] Café 1 (CAMPOS)" at bounding box center [170, 37] width 98 height 9
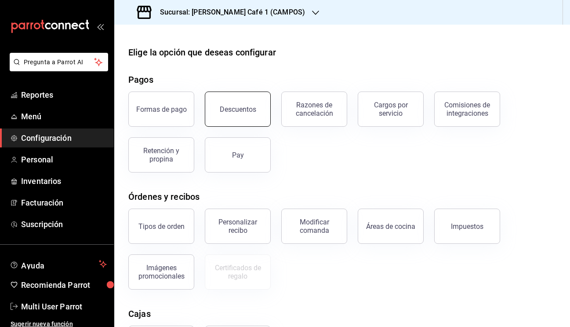
click at [238, 112] on div "Descuentos" at bounding box center [238, 109] width 36 height 8
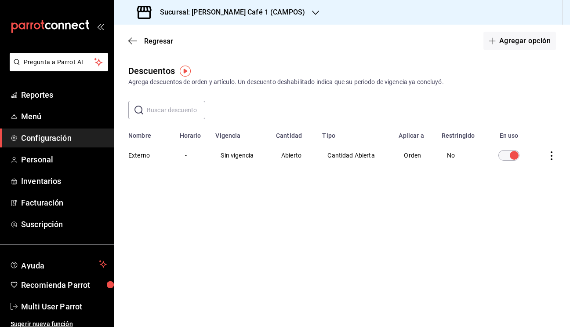
click at [501, 155] on input "discountsTable" at bounding box center [514, 155] width 32 height 11
click at [133, 38] on icon "button" at bounding box center [132, 41] width 9 height 8
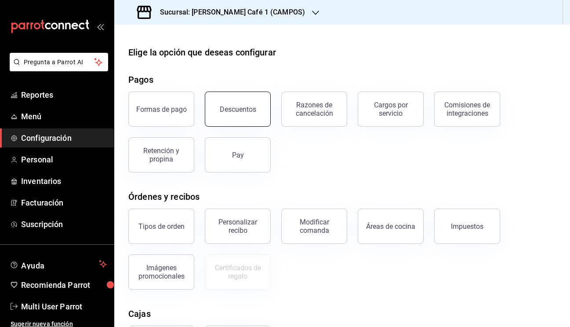
click at [236, 109] on div "Descuentos" at bounding box center [238, 109] width 36 height 8
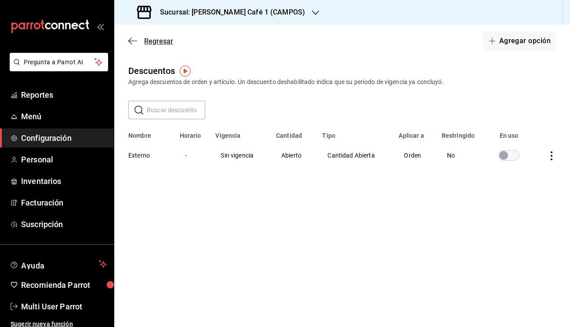
click at [130, 42] on icon "button" at bounding box center [130, 41] width 4 height 7
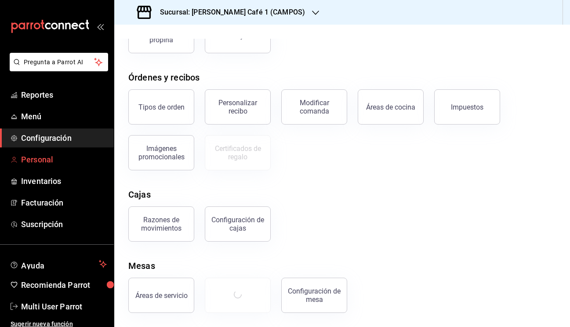
click at [50, 162] on span "Personal" at bounding box center [64, 159] width 86 height 12
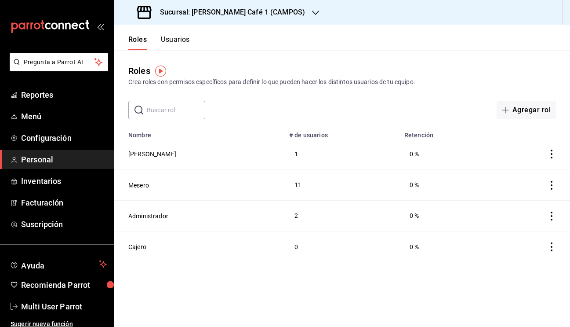
click at [551, 153] on icon "actions" at bounding box center [552, 153] width 2 height 9
click at [432, 99] on div at bounding box center [285, 163] width 570 height 327
click at [137, 153] on button "[PERSON_NAME]" at bounding box center [152, 153] width 48 height 9
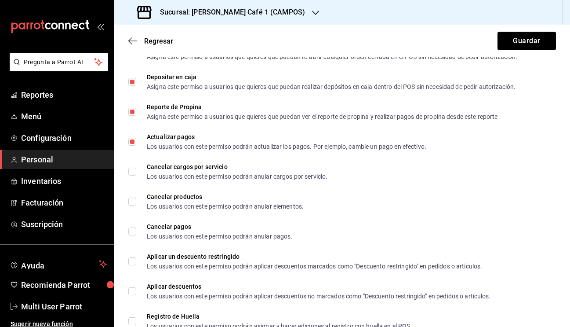
scroll to position [1263, 0]
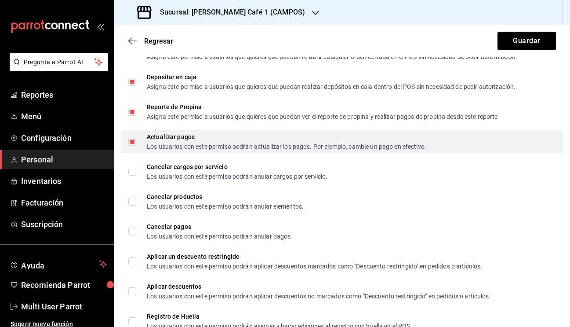
click at [134, 142] on input "Actualizar pagos Los usuarios con este permiso podrán actualizar los pagos. Por…" at bounding box center [132, 142] width 8 height 8
checkbox input "false"
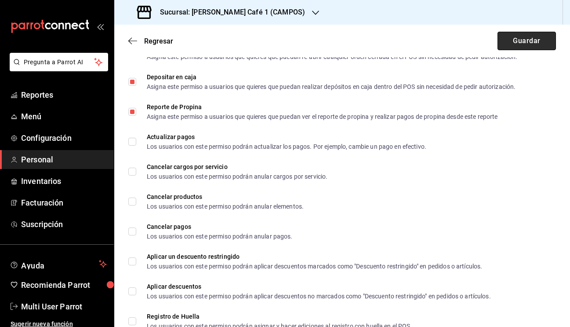
click at [521, 39] on button "Guardar" at bounding box center [526, 41] width 58 height 18
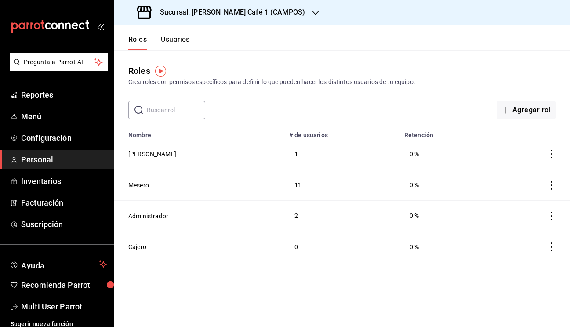
click at [551, 184] on icon "actions" at bounding box center [552, 185] width 2 height 9
click at [134, 190] on div at bounding box center [285, 163] width 570 height 327
click at [137, 186] on button "Mesero" at bounding box center [138, 185] width 21 height 9
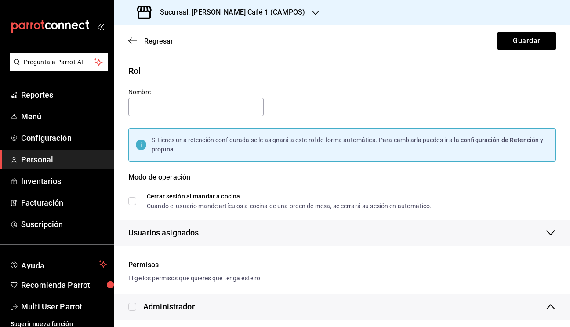
type input "Mesero"
checkbox input "true"
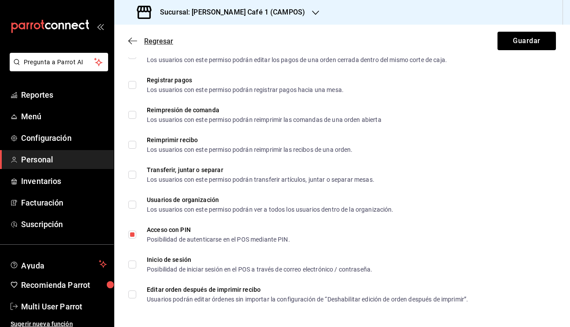
click at [133, 40] on icon "button" at bounding box center [132, 41] width 9 height 8
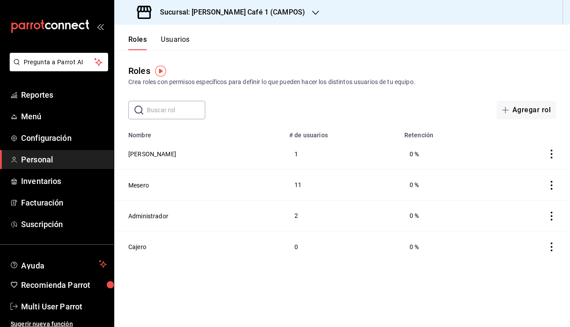
click at [173, 39] on button "Usuarios" at bounding box center [175, 42] width 29 height 15
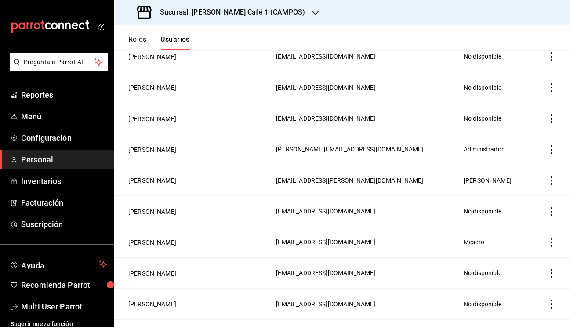
scroll to position [585, 0]
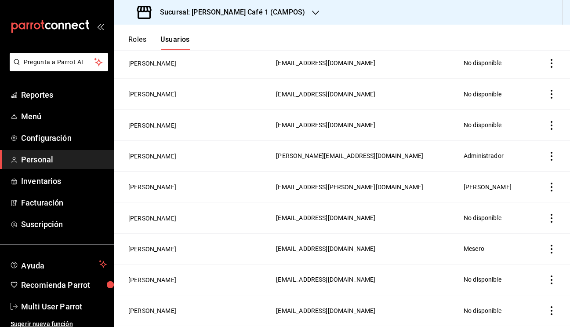
click at [552, 157] on icon "actions" at bounding box center [551, 156] width 9 height 9
click at [156, 155] on div at bounding box center [285, 163] width 570 height 327
click at [152, 157] on button "[PERSON_NAME]" at bounding box center [152, 156] width 48 height 9
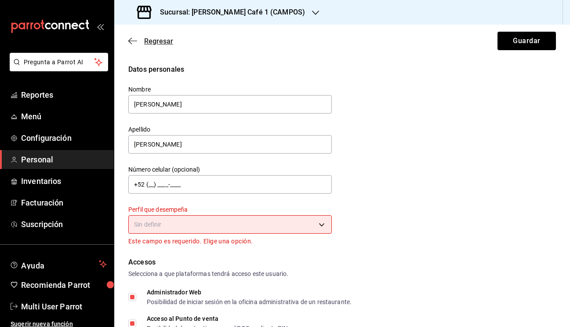
click at [130, 38] on icon "button" at bounding box center [132, 41] width 9 height 8
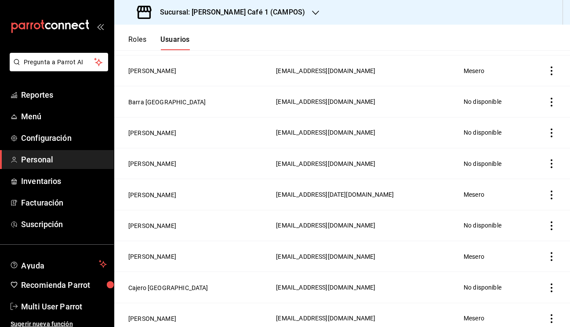
scroll to position [208, 0]
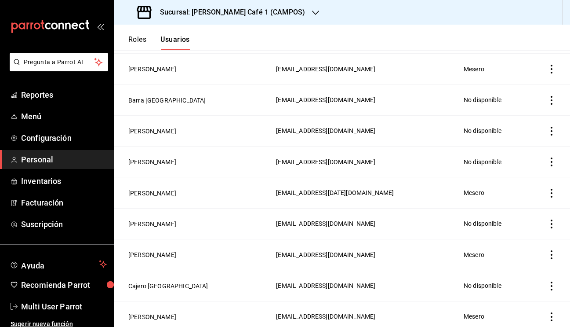
click at [552, 161] on icon "actions" at bounding box center [551, 161] width 9 height 9
click at [520, 174] on span "Eliminar" at bounding box center [519, 174] width 22 height 7
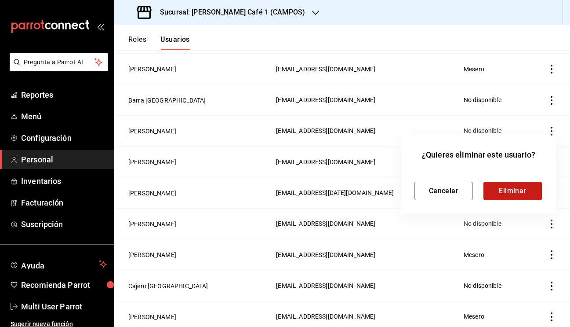
click at [512, 192] on button "Eliminar" at bounding box center [512, 190] width 58 height 18
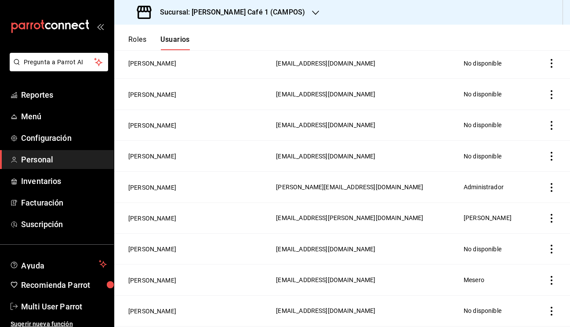
scroll to position [524, 0]
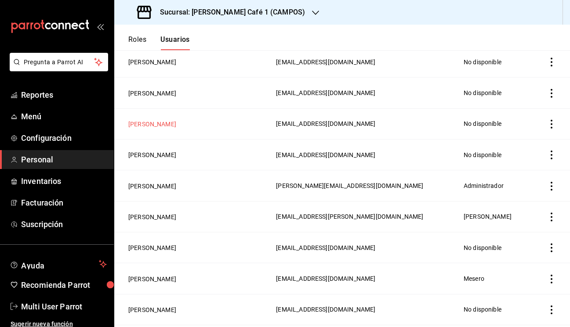
click at [143, 123] on button "[PERSON_NAME]" at bounding box center [152, 124] width 48 height 9
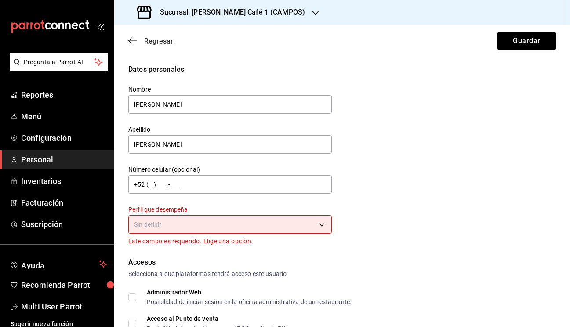
click at [131, 41] on icon "button" at bounding box center [132, 40] width 9 height 0
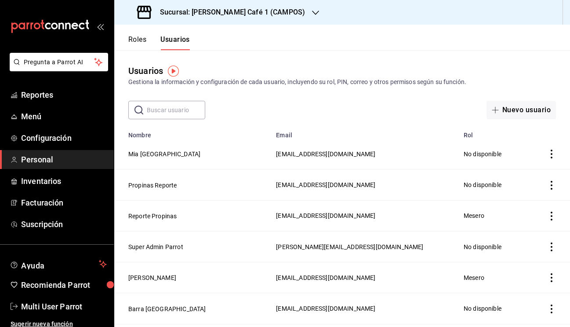
click at [138, 36] on button "Roles" at bounding box center [137, 42] width 18 height 15
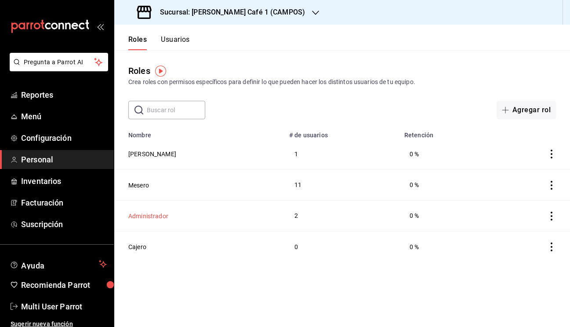
click at [149, 214] on button "Administrador" at bounding box center [148, 215] width 40 height 9
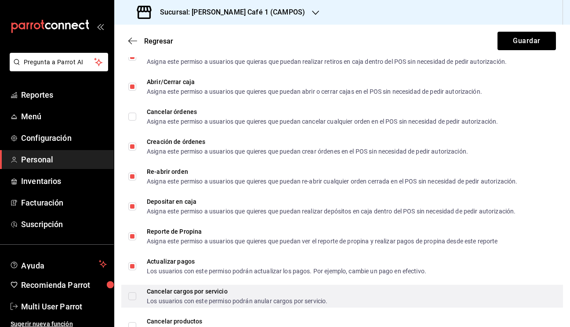
scroll to position [613, 0]
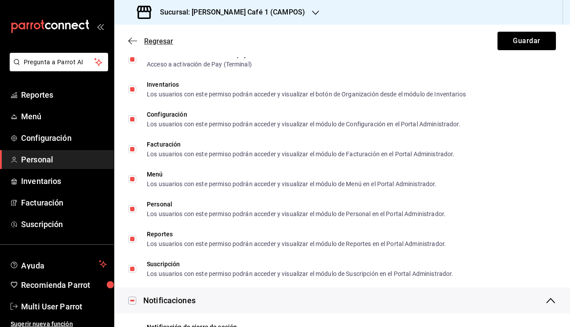
click at [133, 41] on icon "button" at bounding box center [132, 40] width 9 height 0
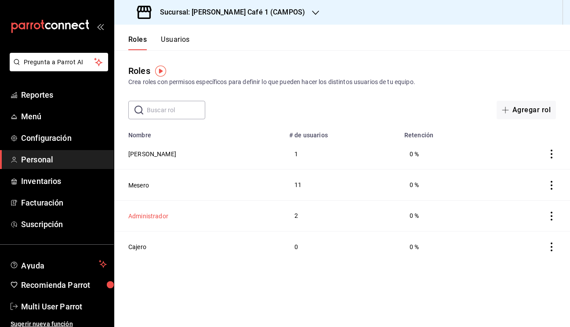
click at [154, 216] on button "Administrador" at bounding box center [148, 215] width 40 height 9
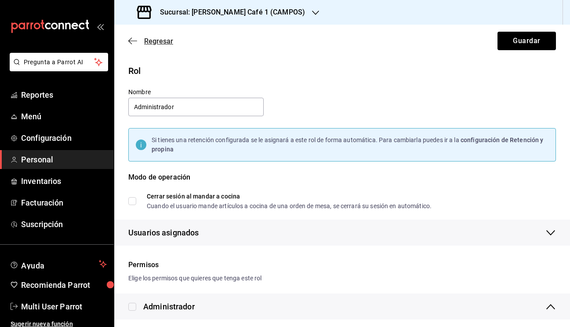
click at [131, 40] on icon "button" at bounding box center [132, 41] width 9 height 8
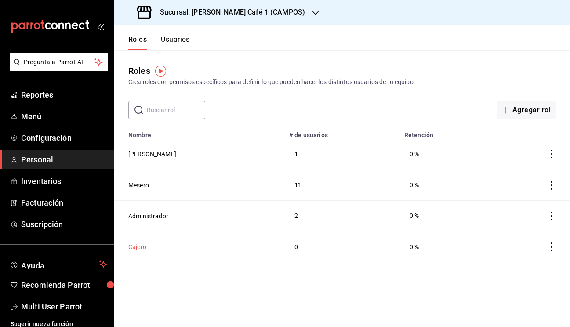
click at [135, 247] on button "Cajero" at bounding box center [137, 246] width 18 height 9
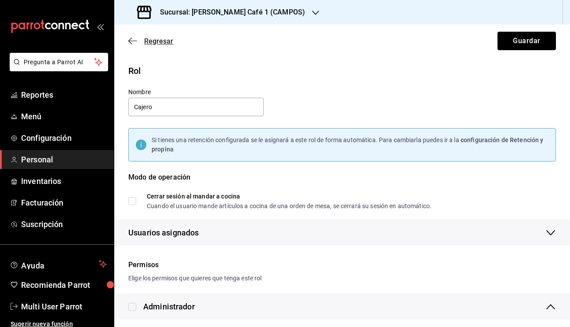
click at [131, 44] on icon "button" at bounding box center [130, 41] width 4 height 7
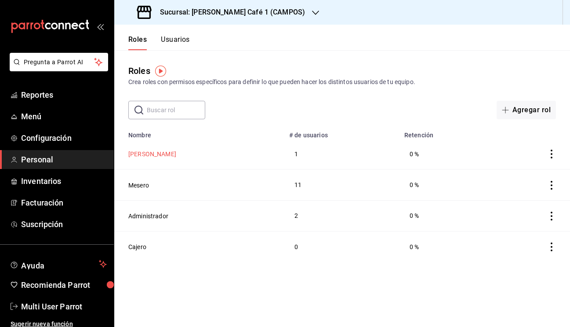
click at [136, 154] on button "[PERSON_NAME]" at bounding box center [152, 153] width 48 height 9
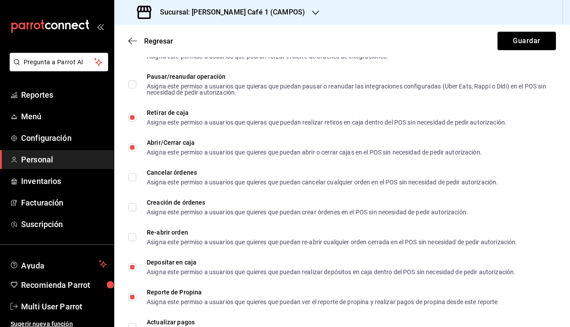
scroll to position [268, 0]
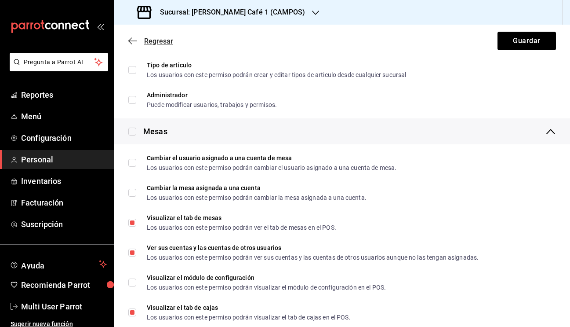
click at [131, 40] on icon "button" at bounding box center [132, 41] width 9 height 8
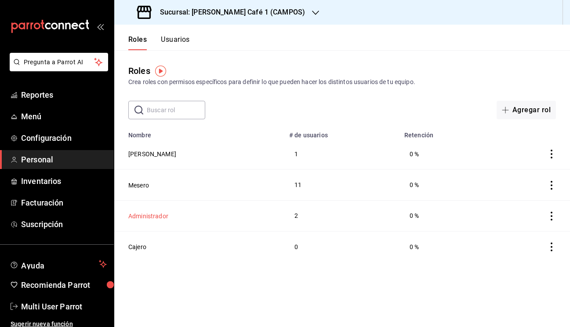
click at [149, 217] on button "Administrador" at bounding box center [148, 215] width 40 height 9
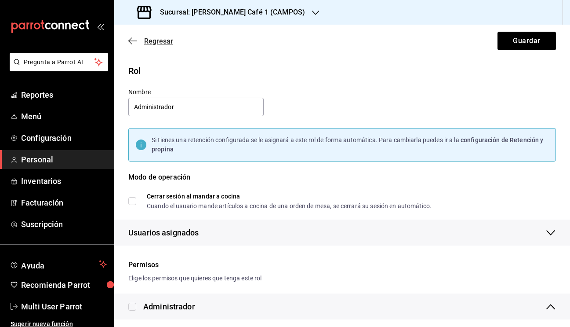
click at [131, 44] on icon "button" at bounding box center [130, 41] width 4 height 7
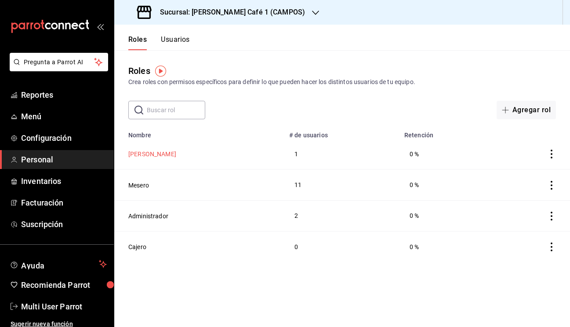
click at [137, 153] on button "[PERSON_NAME]" at bounding box center [152, 153] width 48 height 9
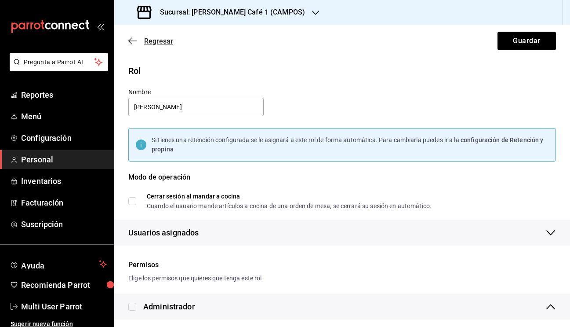
click at [133, 42] on icon "button" at bounding box center [132, 41] width 9 height 8
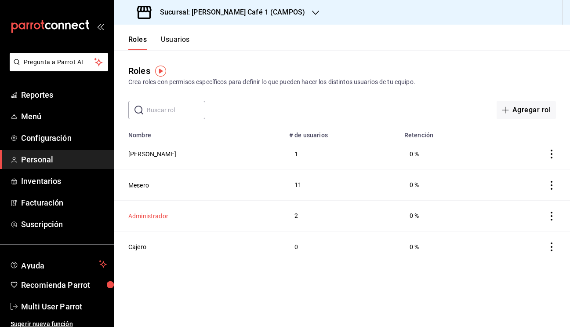
click at [145, 214] on button "Administrador" at bounding box center [148, 215] width 40 height 9
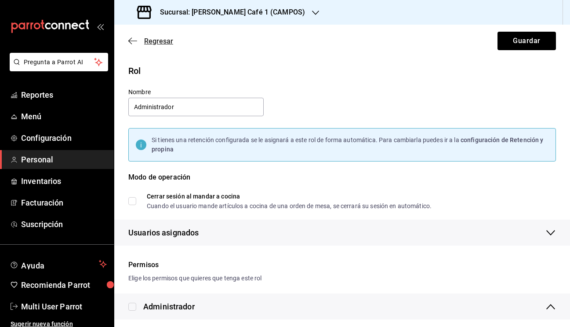
click at [131, 42] on icon "button" at bounding box center [132, 41] width 9 height 8
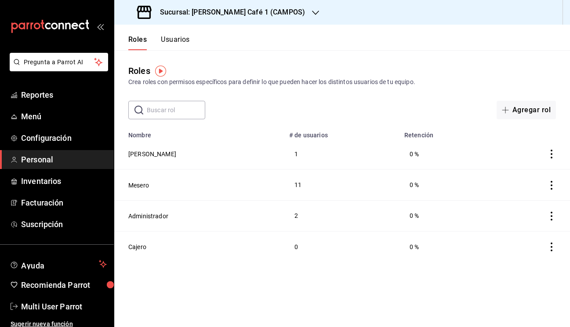
click at [177, 40] on button "Usuarios" at bounding box center [175, 42] width 29 height 15
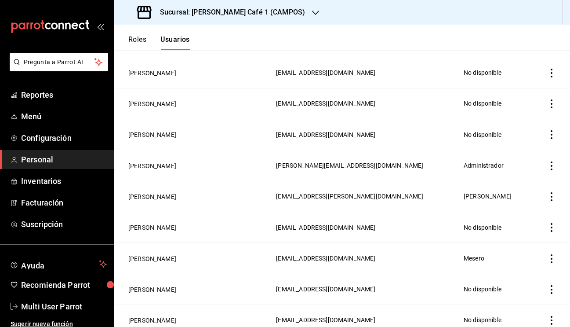
scroll to position [544, 0]
click at [151, 106] on button "[PERSON_NAME]" at bounding box center [152, 103] width 48 height 9
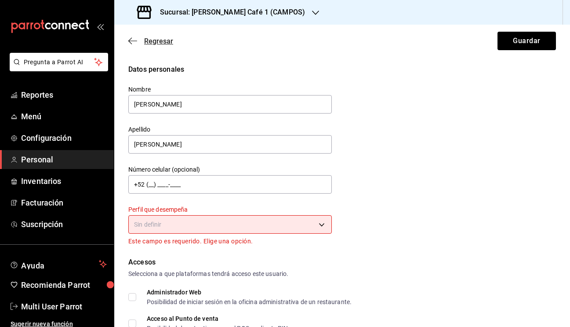
click at [132, 43] on icon "button" at bounding box center [132, 41] width 9 height 8
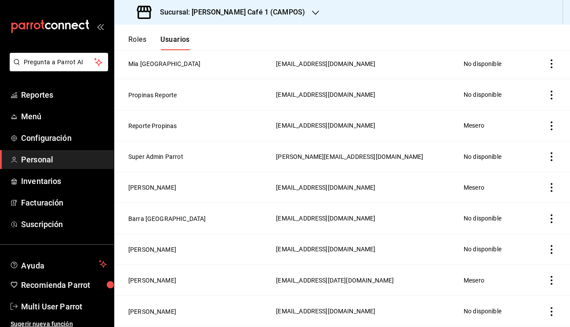
scroll to position [91, 0]
click at [154, 127] on button "Reporte Propinas" at bounding box center [152, 125] width 48 height 9
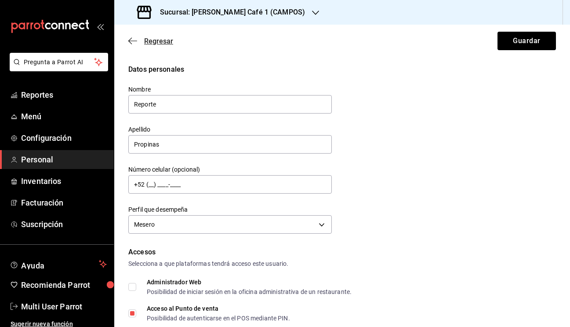
click at [129, 42] on icon "button" at bounding box center [130, 41] width 4 height 7
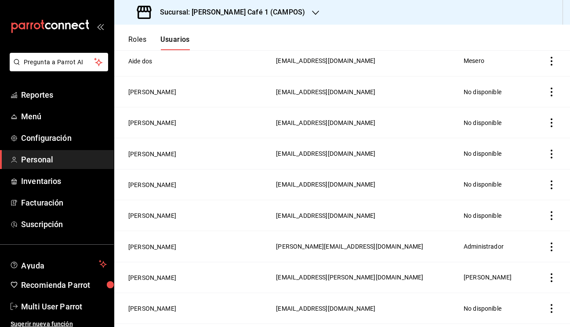
scroll to position [465, 0]
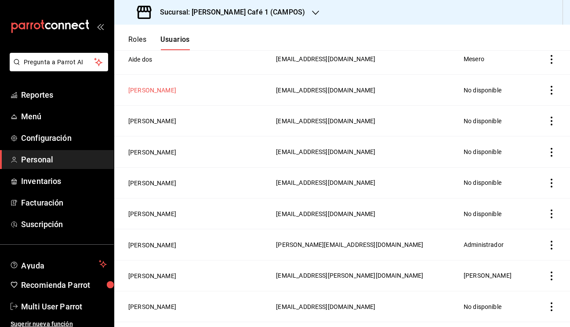
click at [161, 88] on button "[PERSON_NAME]" at bounding box center [152, 90] width 48 height 9
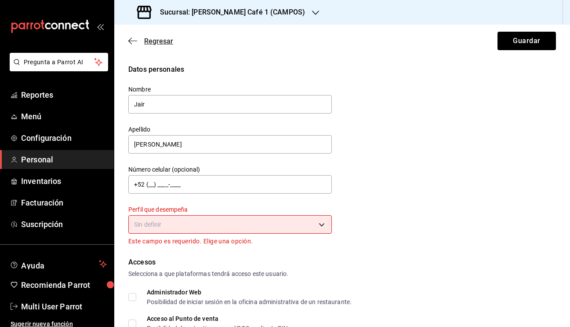
click at [131, 44] on icon "button" at bounding box center [132, 41] width 9 height 8
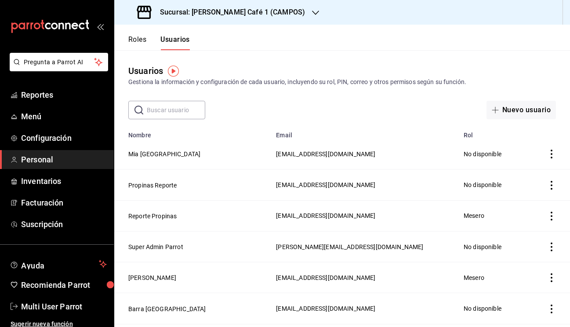
click at [134, 39] on button "Roles" at bounding box center [137, 42] width 18 height 15
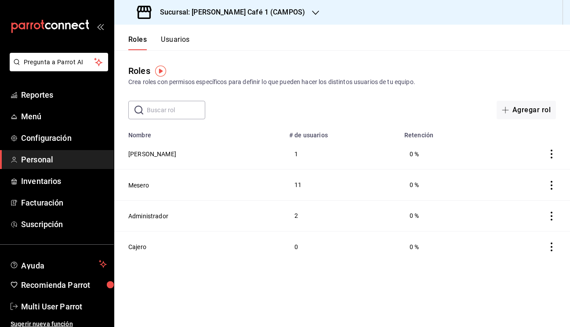
click at [257, 10] on h3 "Sucursal: [PERSON_NAME] Café 1 (CAMPOS)" at bounding box center [229, 12] width 152 height 11
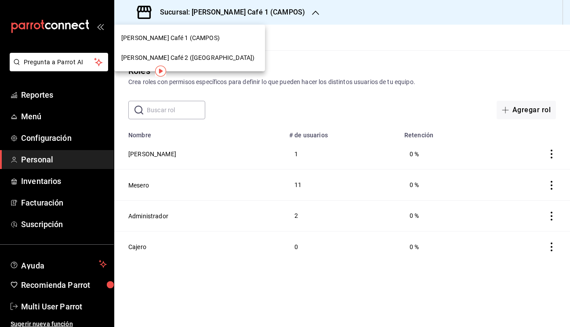
click at [172, 59] on span "[PERSON_NAME] Café 2 ([GEOGRAPHIC_DATA])" at bounding box center [187, 57] width 133 height 9
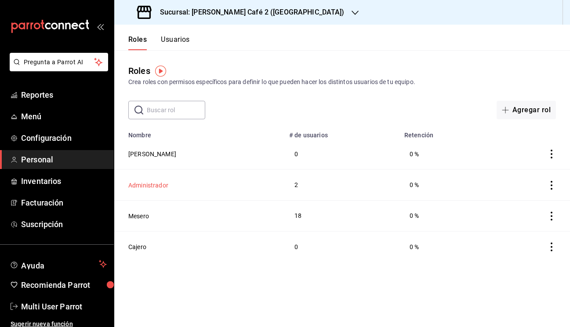
click at [156, 184] on button "Administrador" at bounding box center [148, 185] width 40 height 9
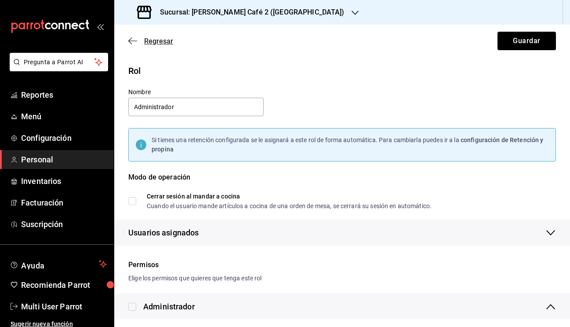
click at [131, 40] on icon "button" at bounding box center [132, 41] width 9 height 8
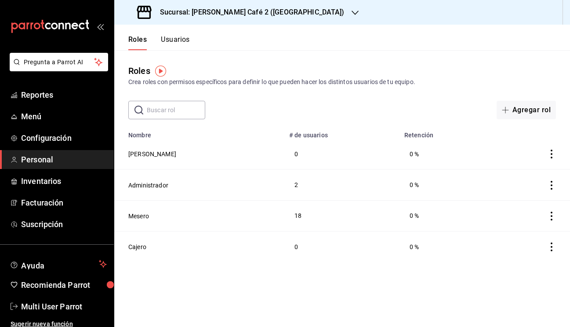
click at [181, 43] on button "Usuarios" at bounding box center [175, 42] width 29 height 15
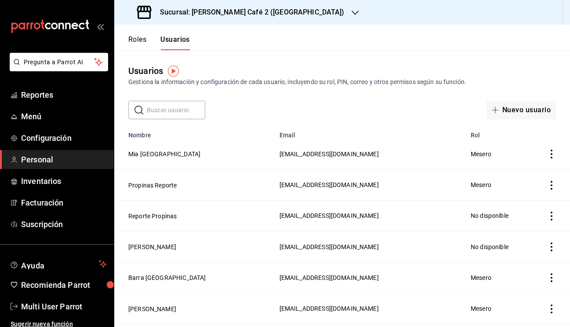
click at [139, 41] on button "Roles" at bounding box center [137, 42] width 18 height 15
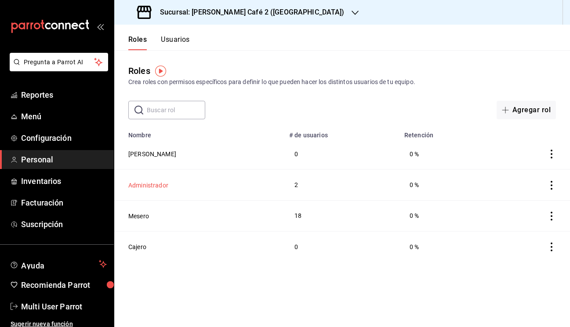
click at [142, 186] on button "Administrador" at bounding box center [148, 185] width 40 height 9
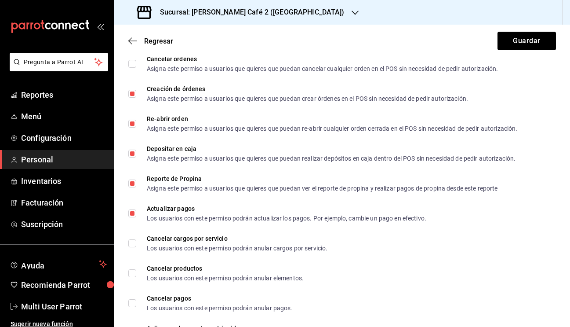
scroll to position [1197, 0]
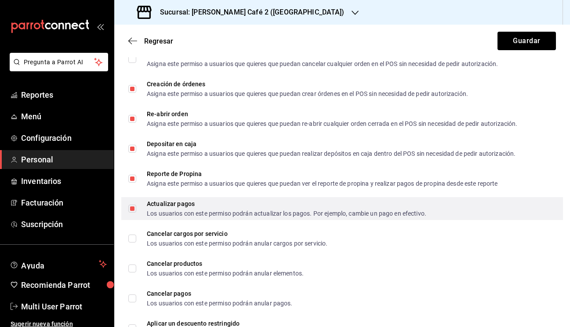
click at [133, 209] on input "Actualizar pagos Los usuarios con este permiso podrán actualizar los pagos. Por…" at bounding box center [132, 208] width 8 height 8
checkbox input "false"
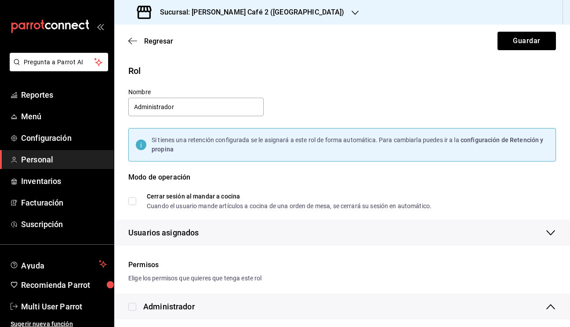
scroll to position [0, 0]
click at [522, 38] on button "Guardar" at bounding box center [526, 41] width 58 height 18
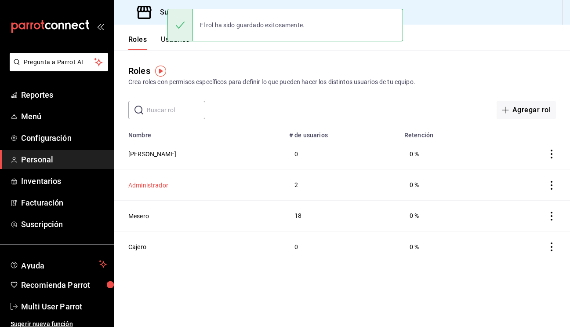
click at [147, 187] on button "Administrador" at bounding box center [148, 185] width 40 height 9
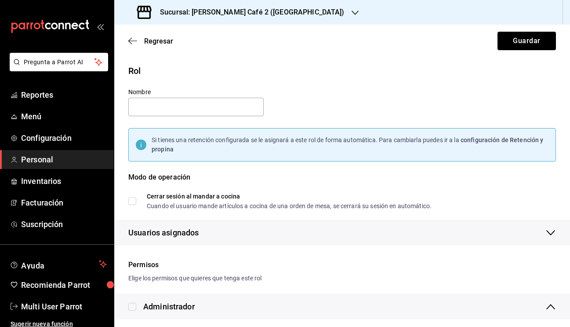
type input "Administrador"
checkbox input "true"
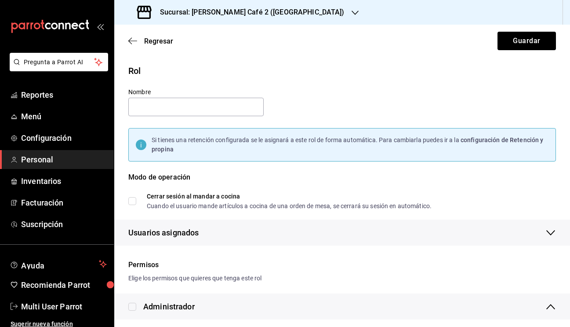
checkbox input "true"
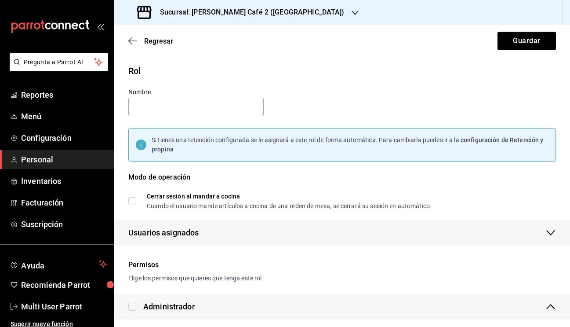
checkbox input "true"
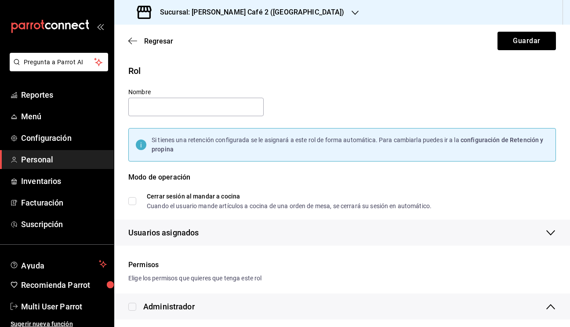
checkbox input "true"
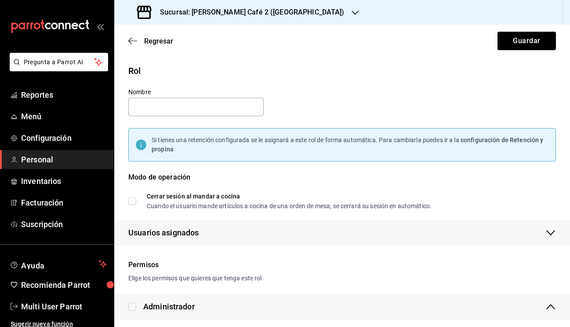
checkbox input "true"
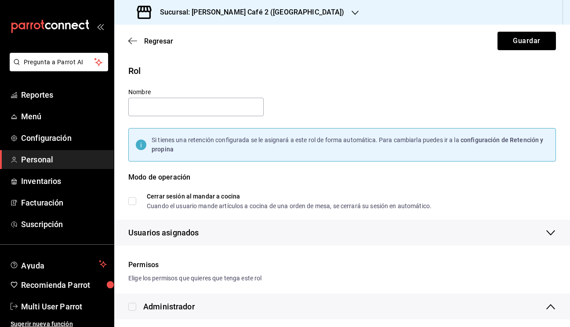
checkbox input "true"
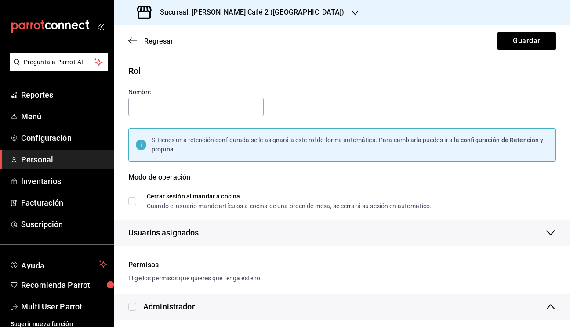
checkbox input "true"
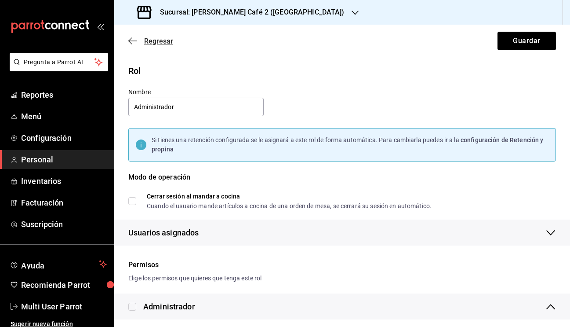
click at [134, 44] on icon "button" at bounding box center [132, 41] width 9 height 8
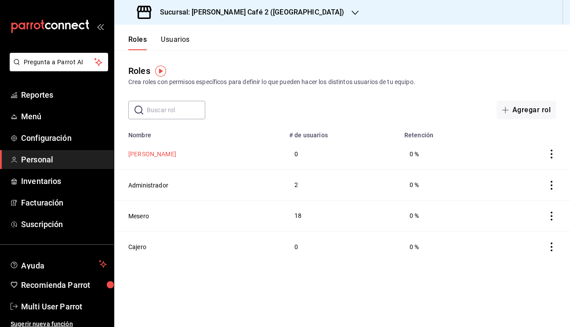
click at [138, 156] on button "[PERSON_NAME]" at bounding box center [152, 153] width 48 height 9
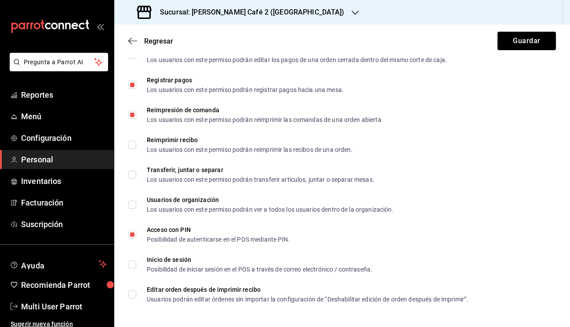
scroll to position [1559, 0]
click at [128, 38] on div "Regresar Guardar" at bounding box center [342, 41] width 456 height 33
click at [132, 44] on icon "button" at bounding box center [132, 41] width 9 height 8
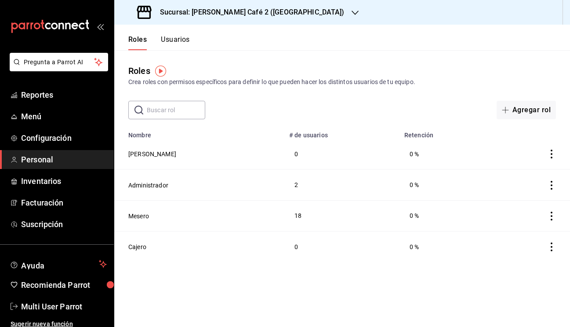
click at [179, 41] on button "Usuarios" at bounding box center [175, 42] width 29 height 15
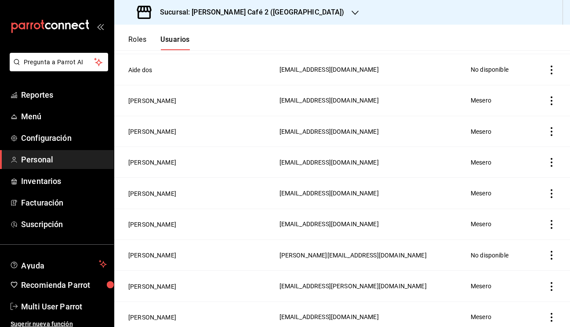
scroll to position [426, 0]
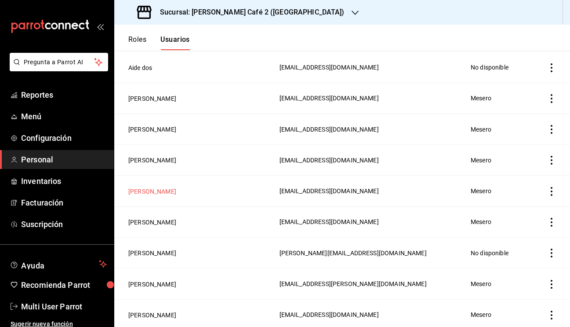
click at [149, 193] on button "[PERSON_NAME]" at bounding box center [152, 191] width 48 height 9
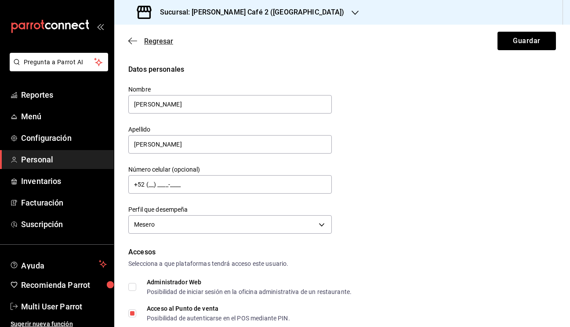
click at [132, 40] on icon "button" at bounding box center [132, 41] width 9 height 8
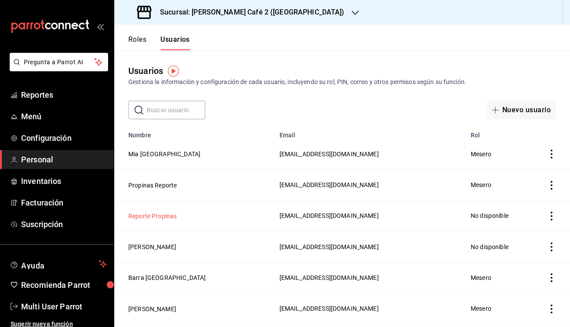
click at [159, 215] on button "Reporte Propinas" at bounding box center [152, 215] width 48 height 9
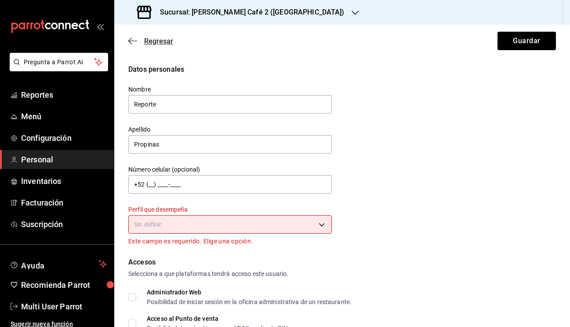
click at [132, 39] on icon "button" at bounding box center [132, 41] width 9 height 8
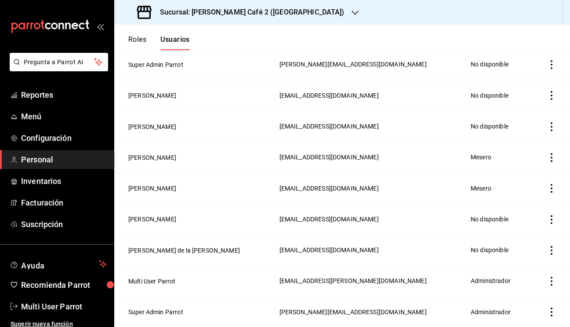
scroll to position [893, 0]
click at [161, 312] on button "Super Admin Parrot" at bounding box center [155, 311] width 55 height 9
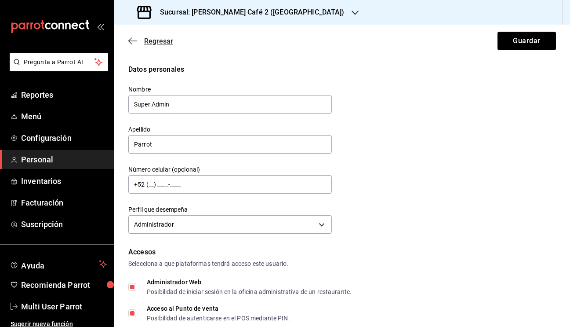
click at [133, 42] on icon "button" at bounding box center [132, 41] width 9 height 8
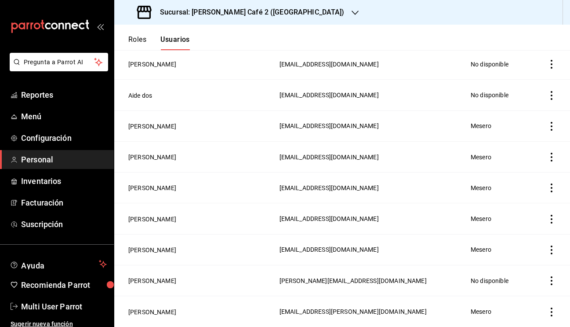
scroll to position [391, 0]
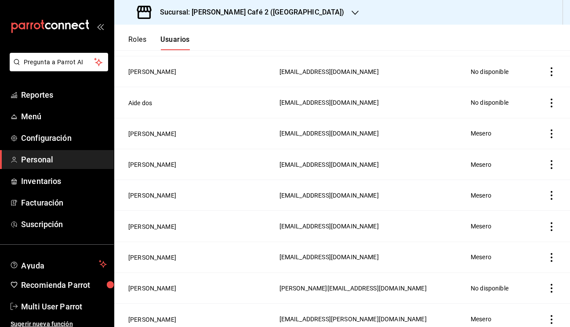
click at [552, 103] on icon "actions" at bounding box center [551, 102] width 9 height 9
click at [520, 114] on span "Eliminar" at bounding box center [519, 115] width 22 height 7
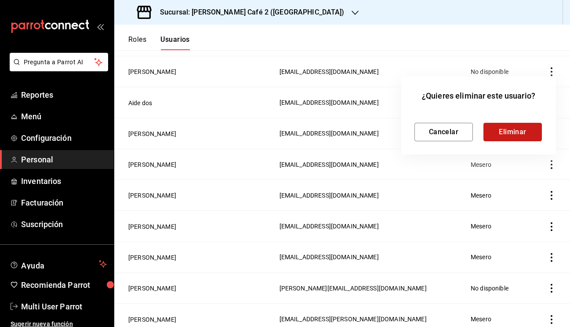
click at [505, 129] on button "Eliminar" at bounding box center [512, 132] width 58 height 18
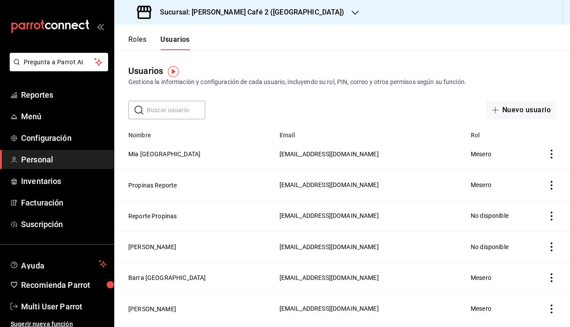
scroll to position [0, 0]
click at [146, 36] on button "Roles" at bounding box center [137, 42] width 18 height 15
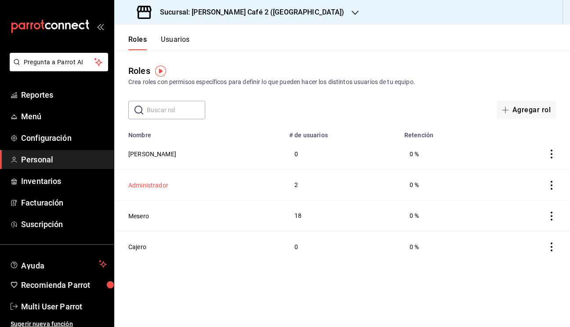
click at [152, 184] on button "Administrador" at bounding box center [148, 185] width 40 height 9
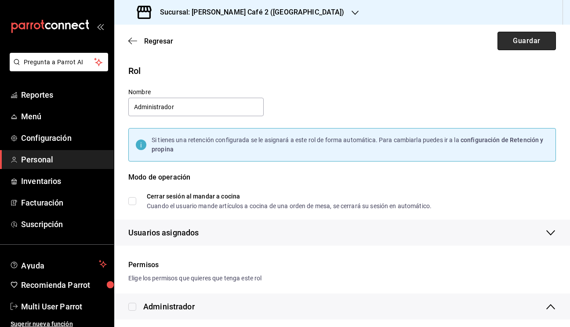
click at [522, 35] on button "Guardar" at bounding box center [526, 41] width 58 height 18
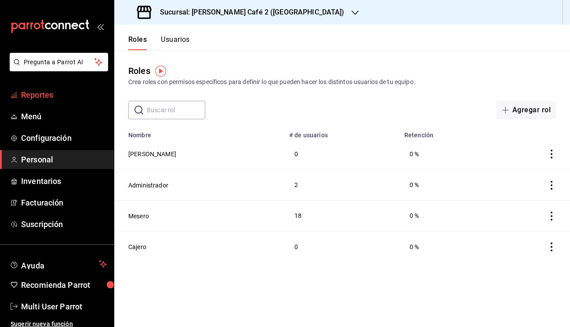
click at [39, 95] on span "Reportes" at bounding box center [64, 95] width 86 height 12
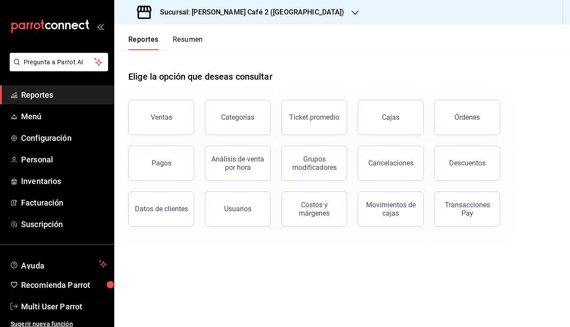
click at [188, 40] on button "Resumen" at bounding box center [188, 42] width 30 height 15
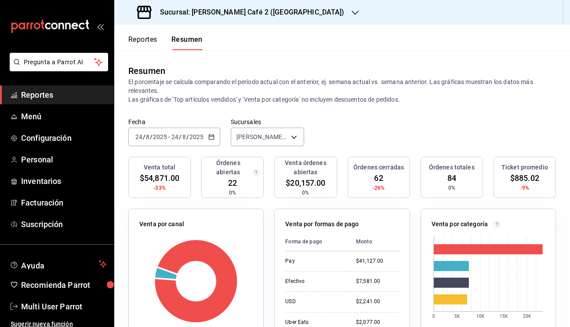
click at [168, 136] on span "-" at bounding box center [169, 136] width 2 height 7
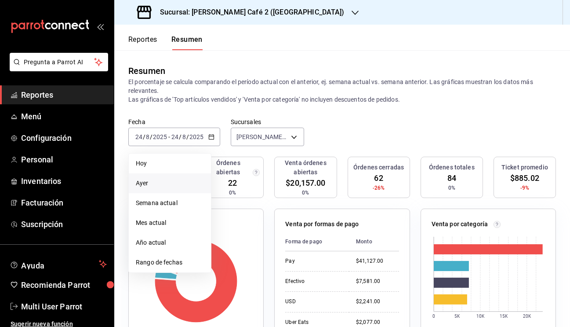
click at [146, 185] on span "Ayer" at bounding box center [170, 182] width 68 height 9
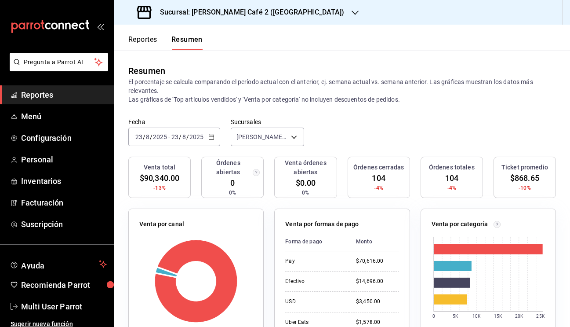
click at [256, 14] on h3 "Sucursal: [PERSON_NAME] Café 2 ([GEOGRAPHIC_DATA])" at bounding box center [249, 12] width 192 height 11
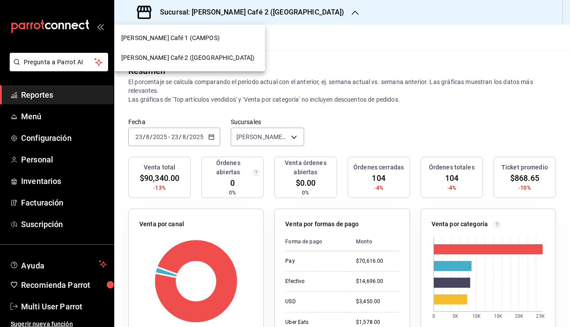
click at [183, 40] on span "[PERSON_NAME] Café 1 (CAMPOS)" at bounding box center [170, 37] width 98 height 9
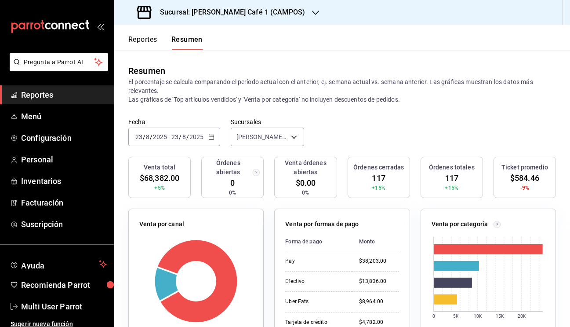
click at [160, 142] on div "[DATE] [DATE] - [DATE] [DATE]" at bounding box center [174, 136] width 92 height 18
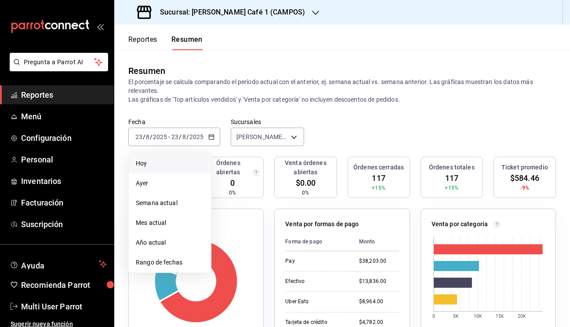
click at [147, 166] on span "Hoy" at bounding box center [170, 163] width 68 height 9
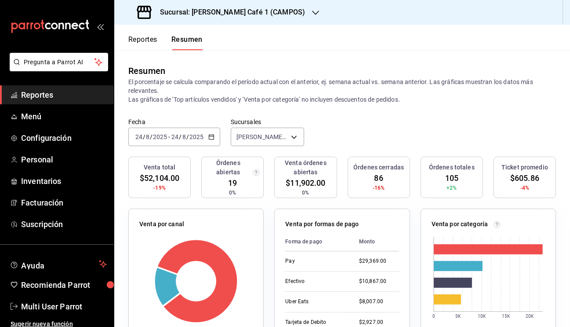
click at [256, 11] on h3 "Sucursal: [PERSON_NAME] Café 1 (CAMPOS)" at bounding box center [229, 12] width 152 height 11
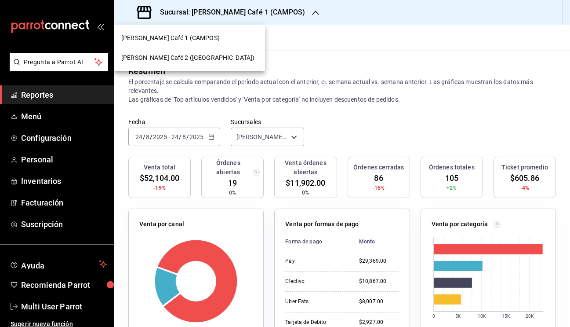
click at [186, 53] on span "[PERSON_NAME] Café 2 ([GEOGRAPHIC_DATA])" at bounding box center [187, 57] width 133 height 9
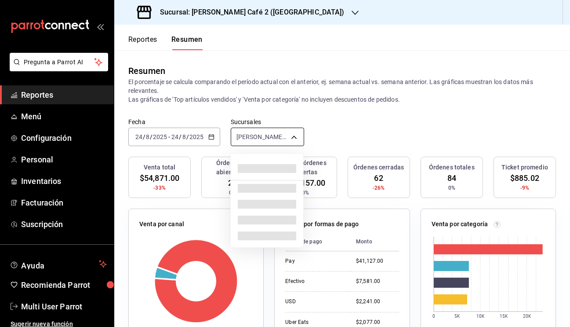
click at [266, 136] on body "Pregunta a Parrot AI Reportes Menú Configuración Personal Inventarios Facturaci…" at bounding box center [285, 163] width 570 height 327
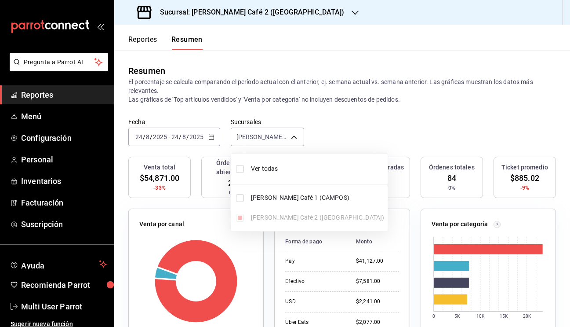
click at [237, 168] on input "checkbox" at bounding box center [240, 169] width 8 height 8
checkbox input "true"
type input "[object Object],[object Object]"
checkbox input "true"
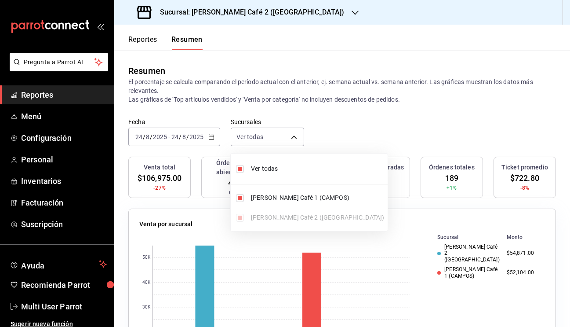
click at [360, 120] on div at bounding box center [285, 163] width 570 height 327
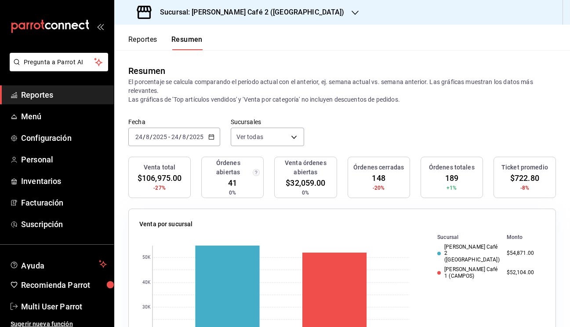
click at [187, 138] on span "/" at bounding box center [187, 136] width 3 height 7
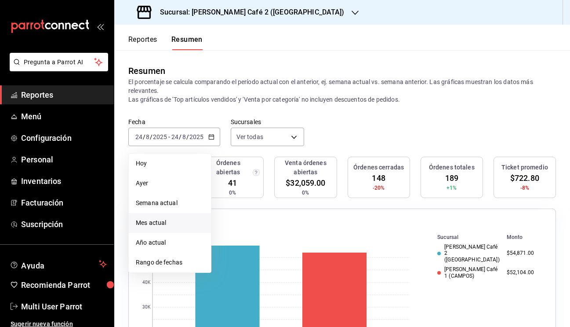
click at [160, 224] on span "Mes actual" at bounding box center [170, 222] width 68 height 9
